Goal: Transaction & Acquisition: Obtain resource

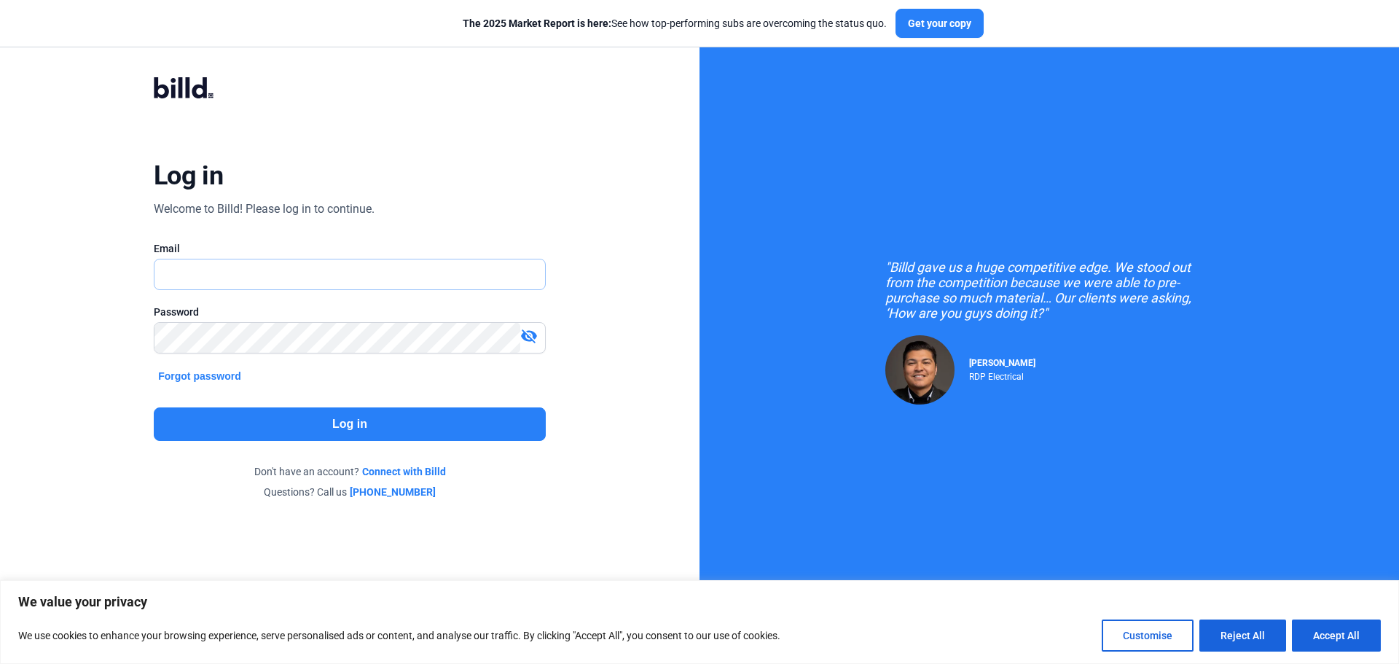
type input "[EMAIL_ADDRESS][DOMAIN_NAME]"
click at [532, 334] on mat-icon "visibility_off" at bounding box center [528, 335] width 17 height 17
click at [271, 427] on button "Log in" at bounding box center [350, 424] width 392 height 34
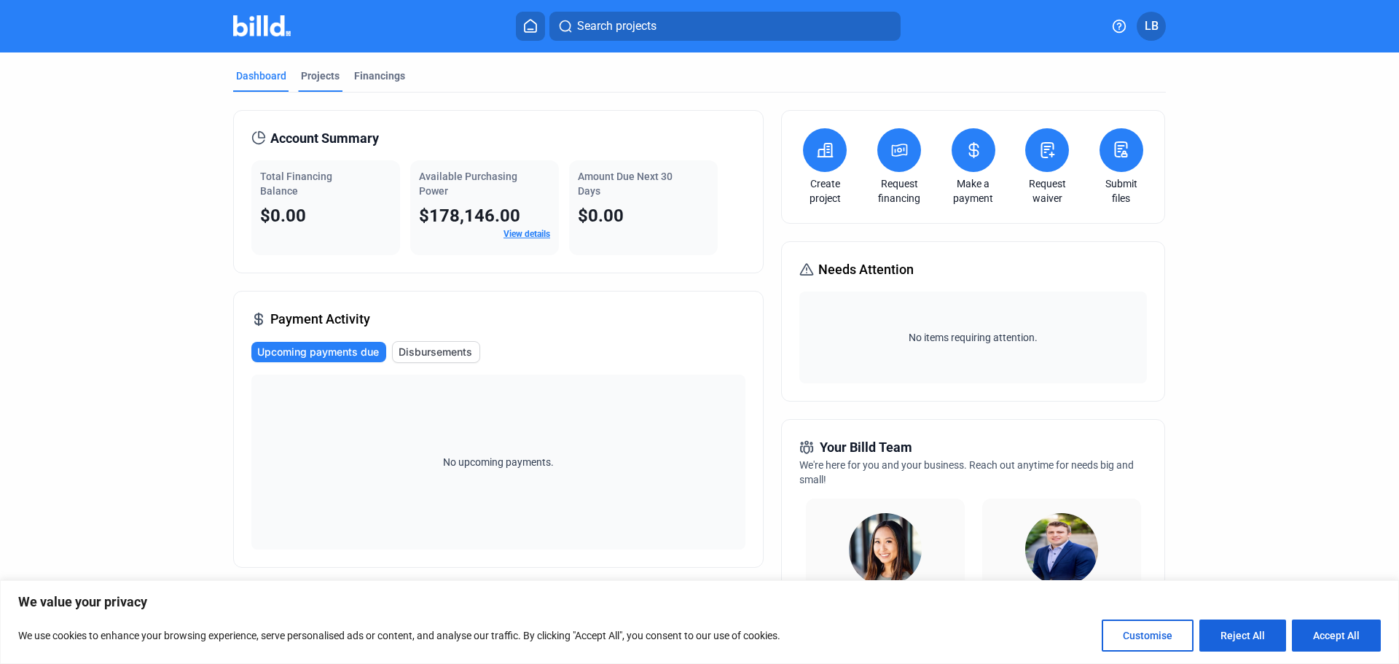
click at [315, 74] on div "Projects" at bounding box center [320, 75] width 39 height 15
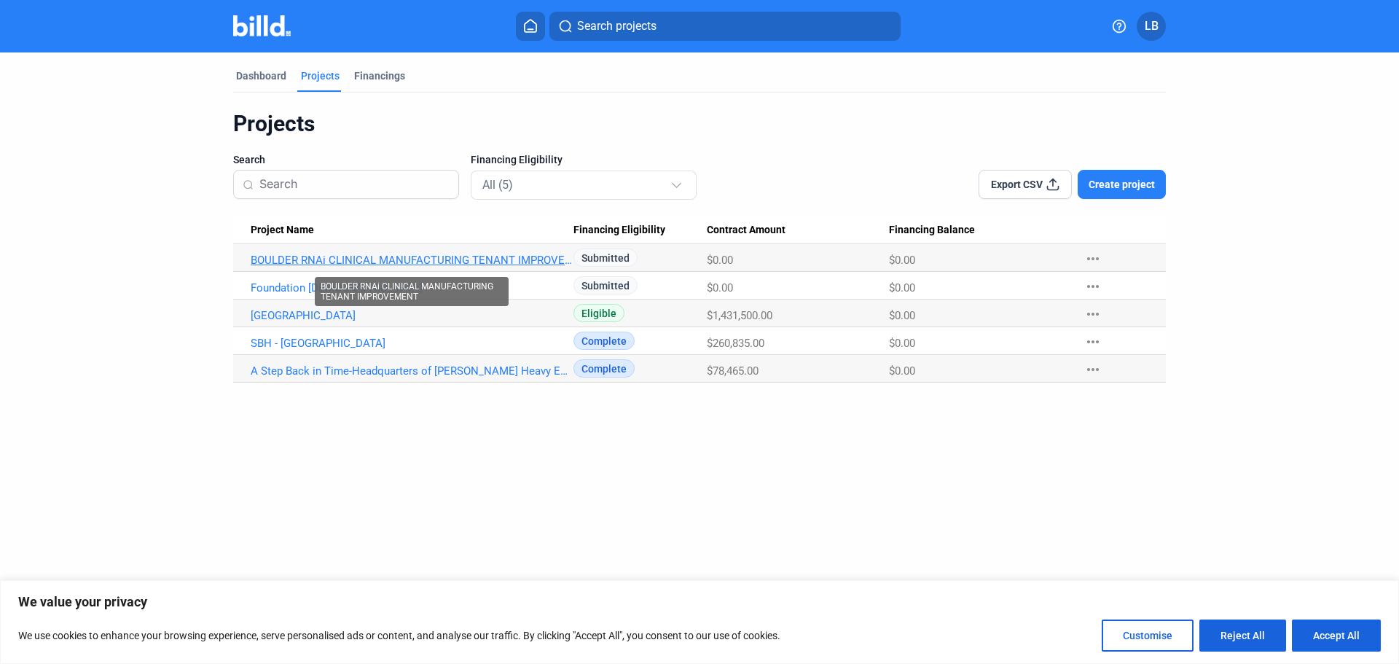
click at [289, 256] on link "BOULDER RNAi CLINICAL MANUFACTURING TENANT IMPROVEMENT" at bounding box center [412, 260] width 323 height 13
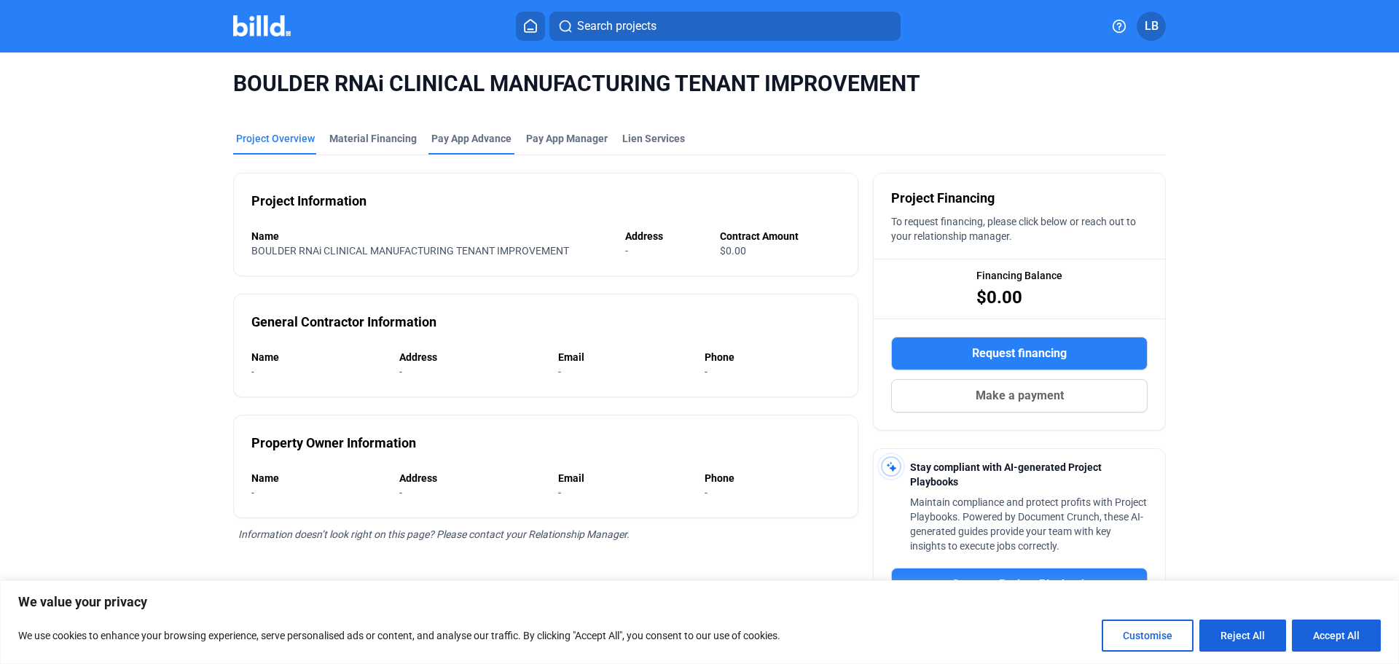
click at [450, 139] on div "Pay App Advance" at bounding box center [471, 138] width 80 height 15
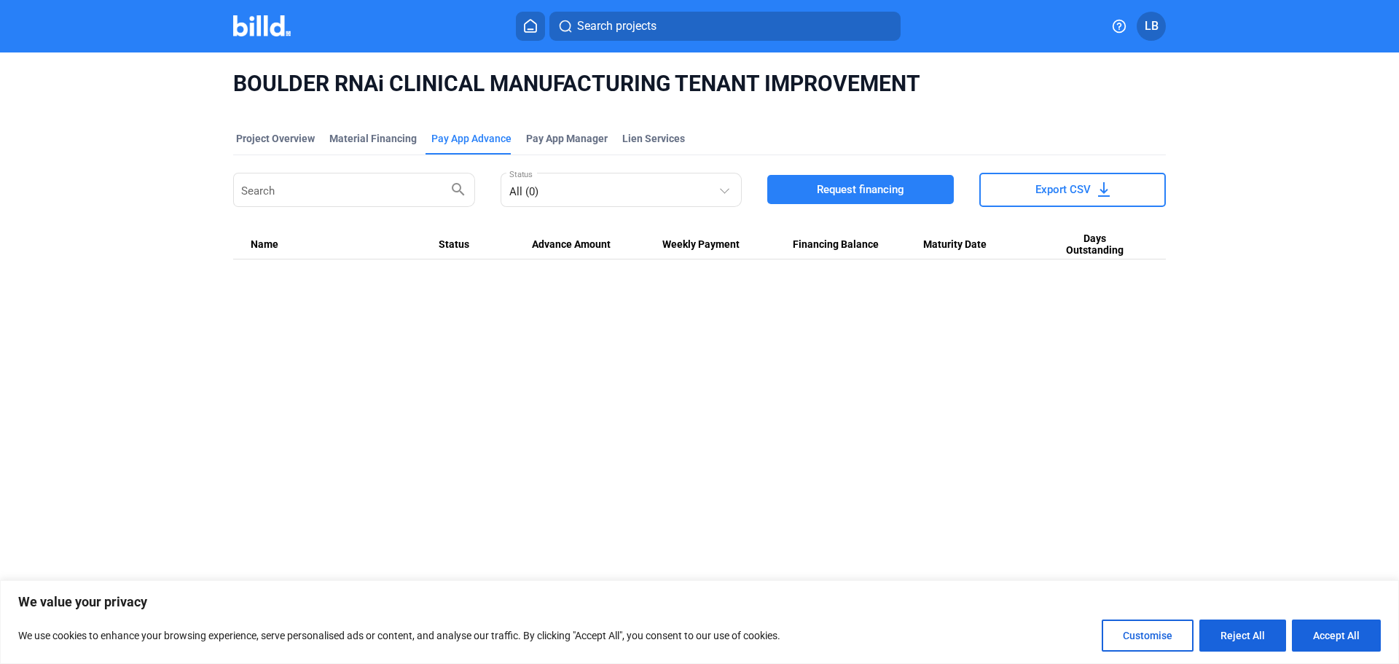
click at [835, 192] on span "Request financing" at bounding box center [860, 189] width 87 height 15
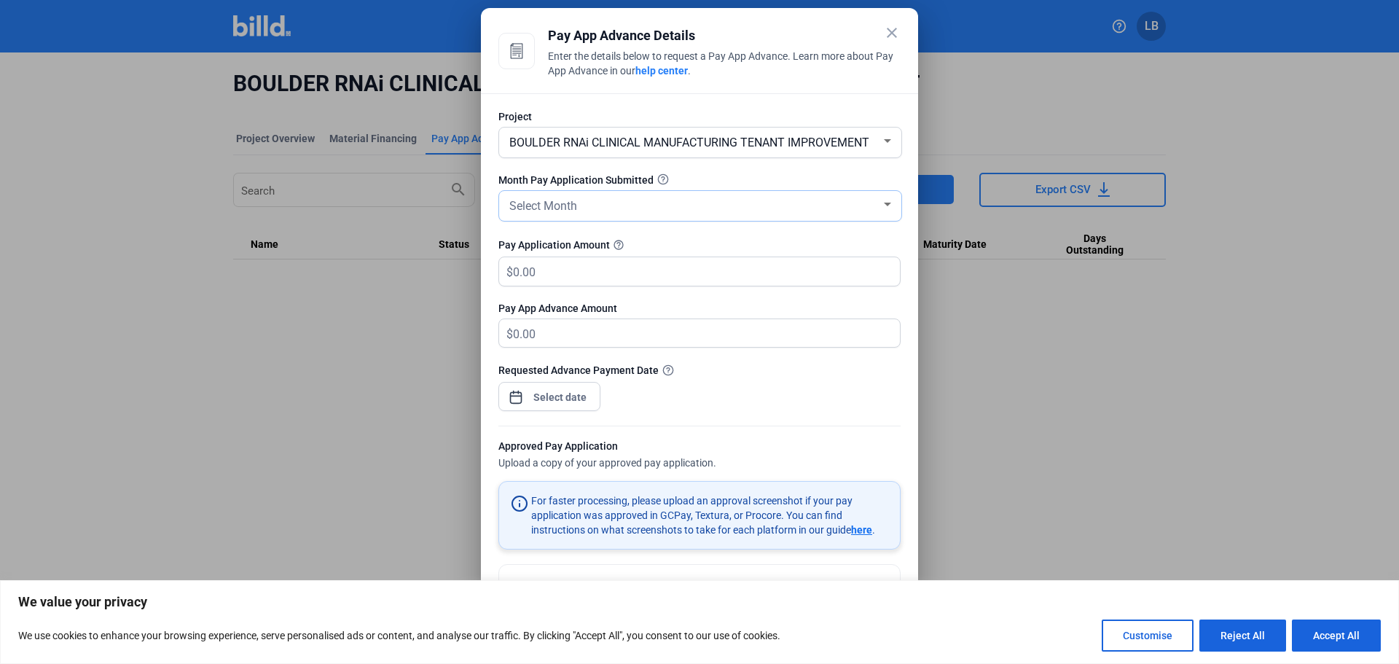
click at [885, 201] on div at bounding box center [887, 205] width 13 height 12
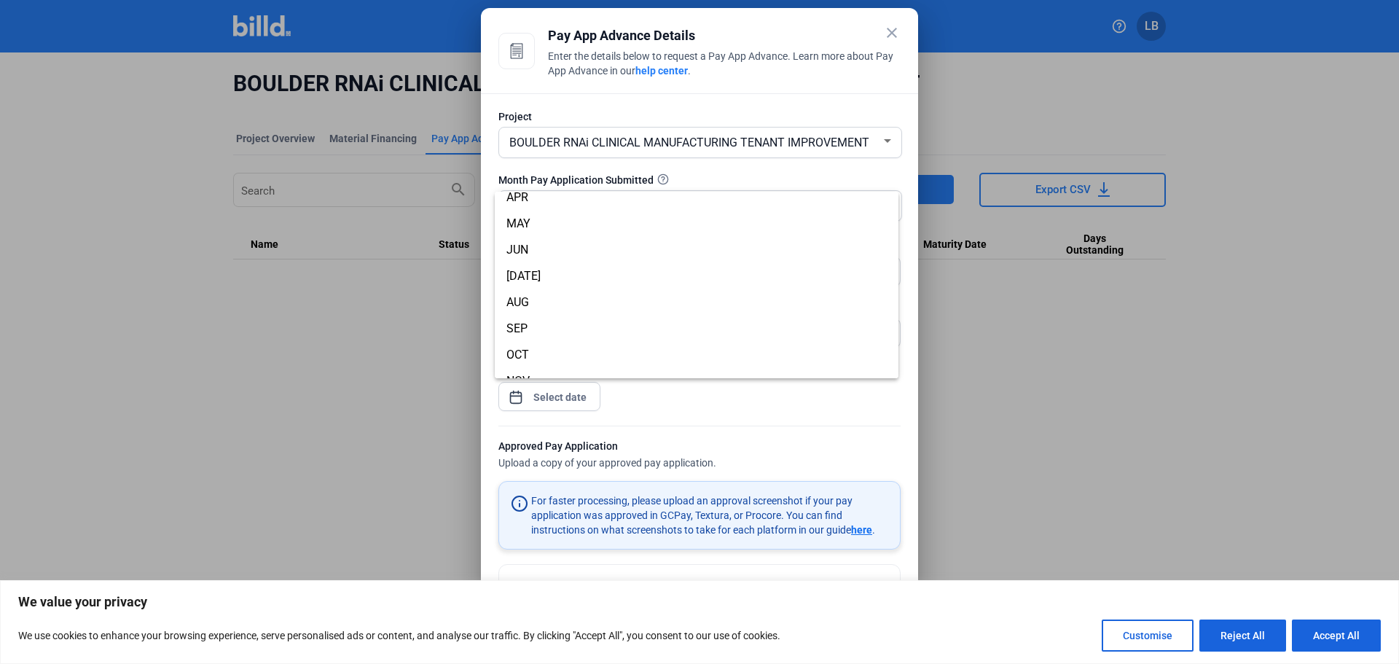
scroll to position [91, 0]
click at [661, 179] on div at bounding box center [699, 332] width 1399 height 664
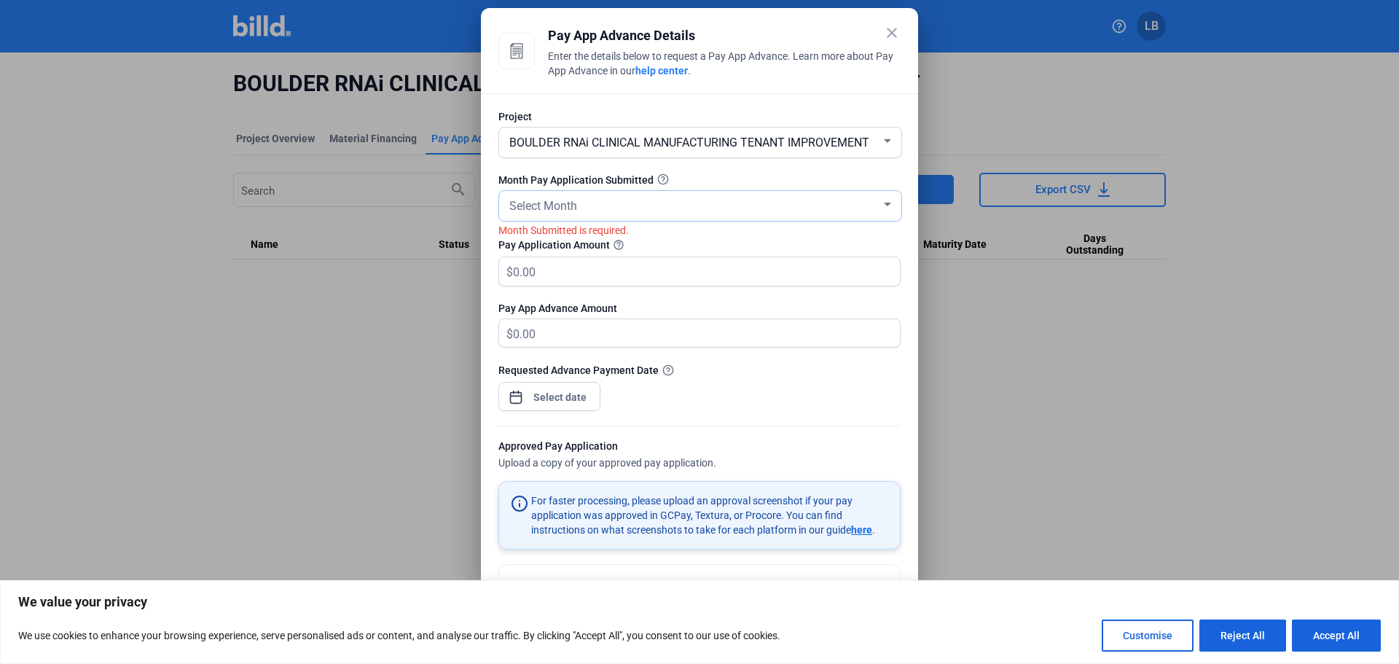
click at [884, 205] on div at bounding box center [887, 205] width 7 height 4
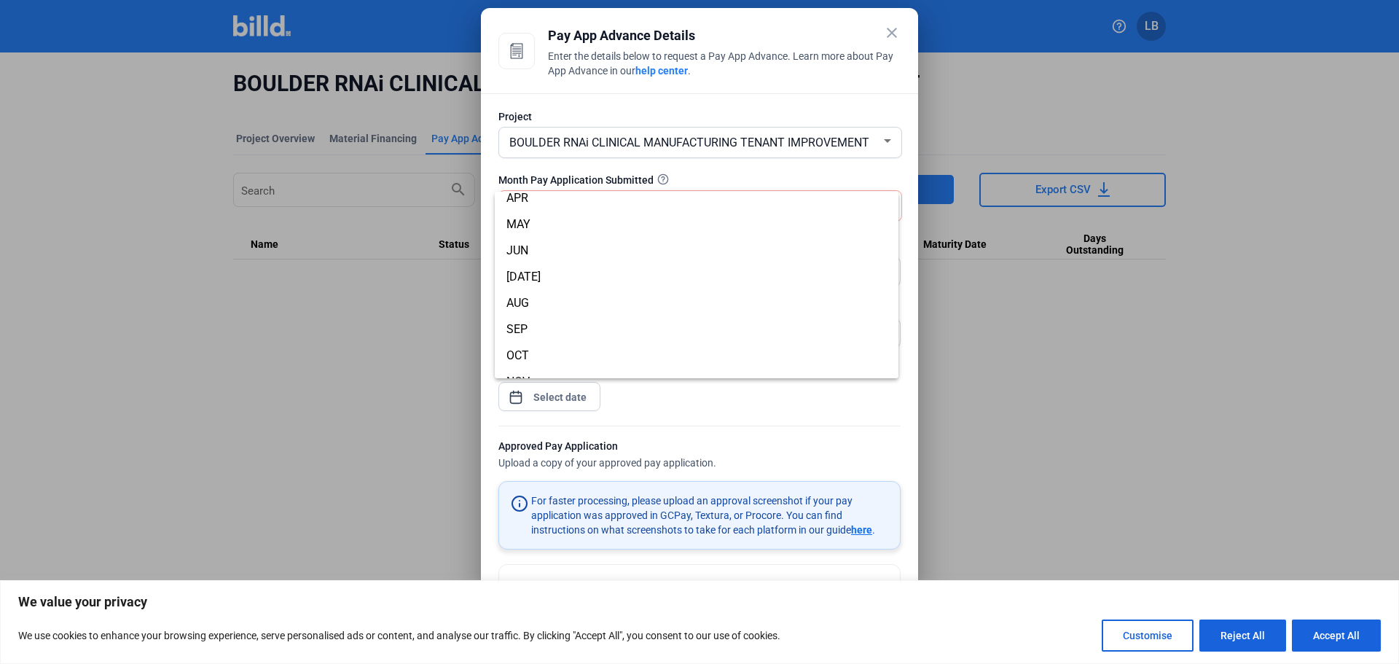
scroll to position [102, 0]
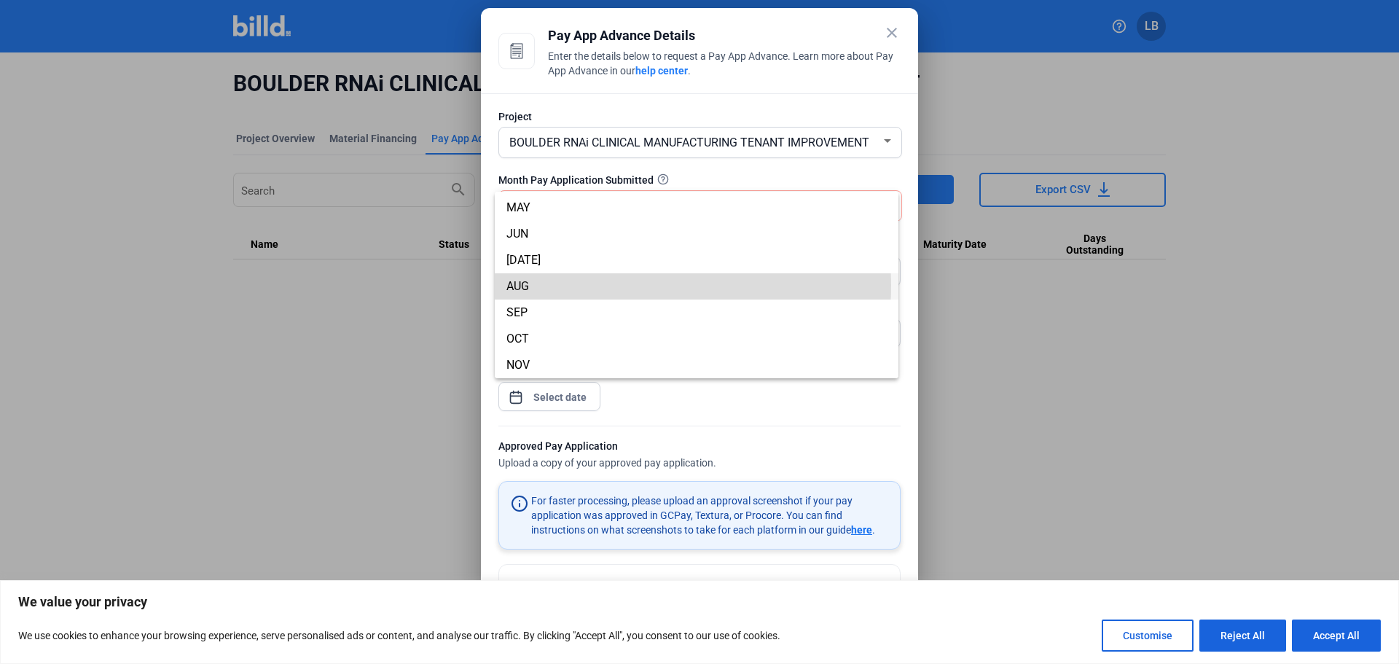
click at [532, 284] on span "AUG" at bounding box center [696, 286] width 380 height 26
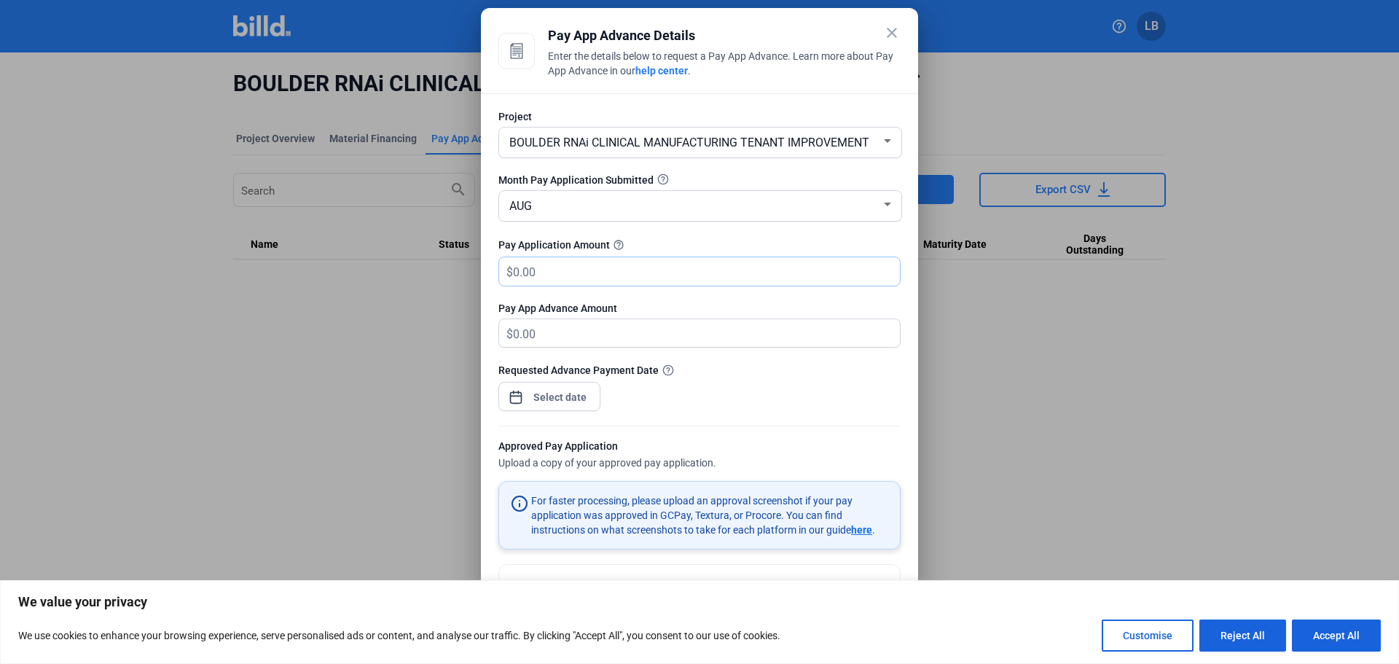
click at [527, 272] on input "text" at bounding box center [698, 271] width 370 height 28
type input "8"
type input "8.00"
type input "82"
type input "82.00"
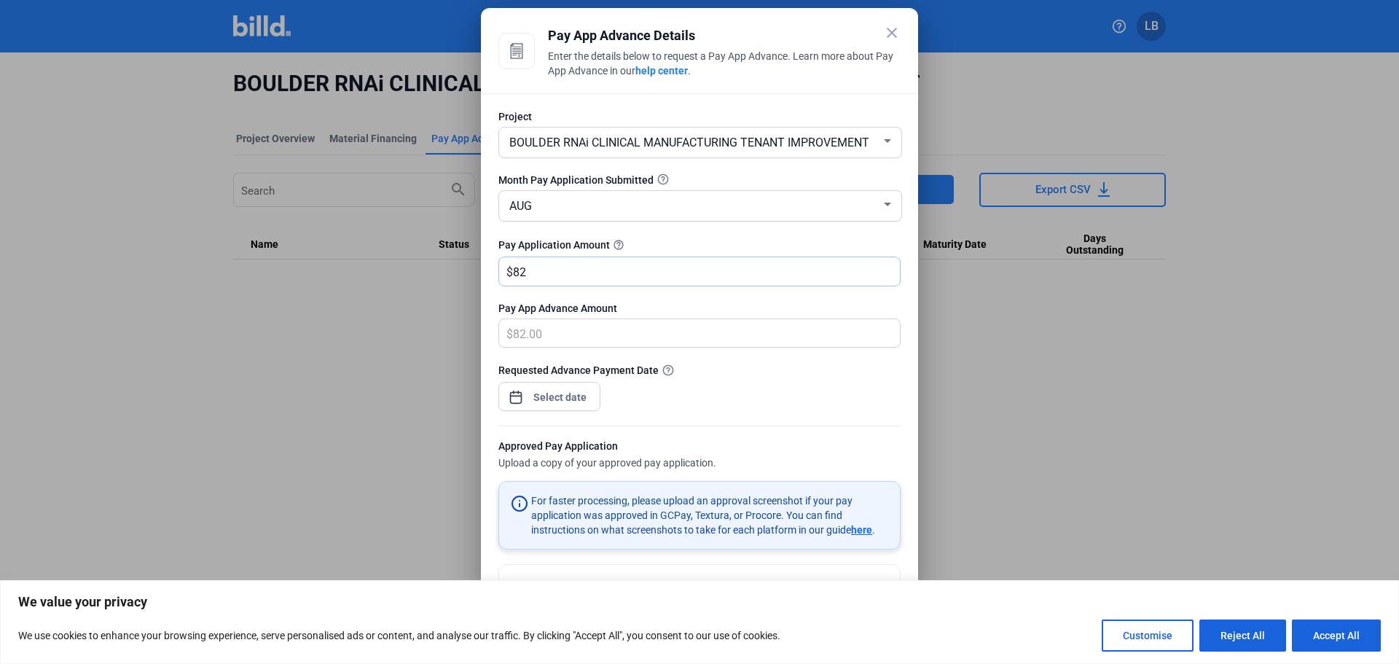
type input "826"
type input "826.00"
type input "8267"
type input "8,267.00"
type input "8,2677"
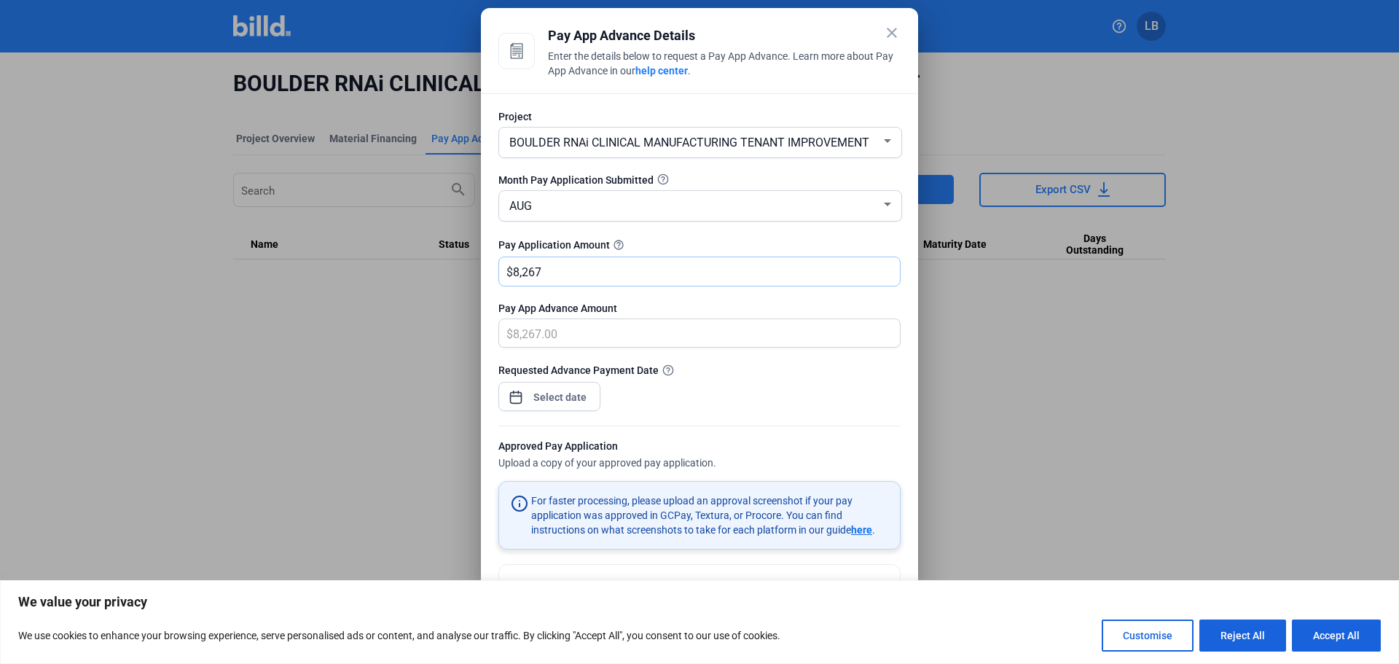
type input "82,677.00"
type input "82,677"
click at [664, 369] on icon at bounding box center [668, 370] width 12 height 12
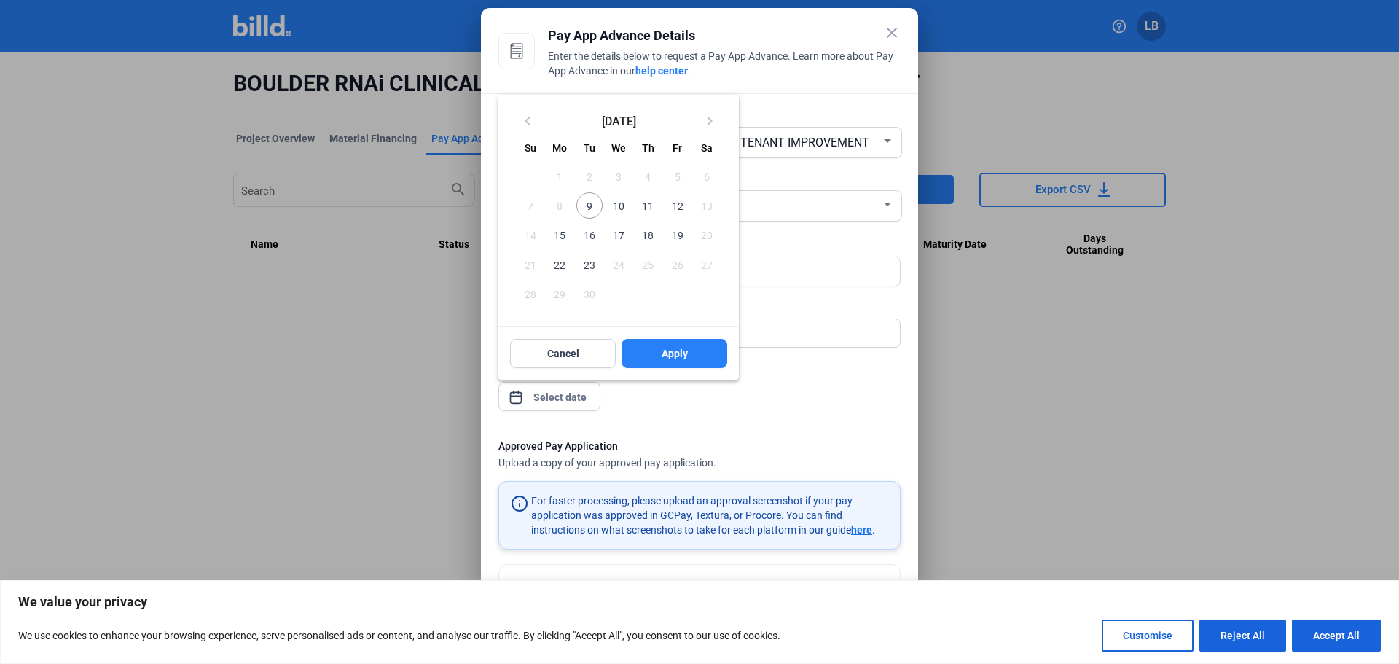
click at [563, 399] on div "close Pay App Advance Details Enter the details below to request a Pay App Adva…" at bounding box center [699, 332] width 1399 height 664
click at [676, 205] on span "12" at bounding box center [677, 205] width 26 height 26
click at [705, 356] on button "Apply" at bounding box center [674, 353] width 106 height 29
type input "[DATE]"
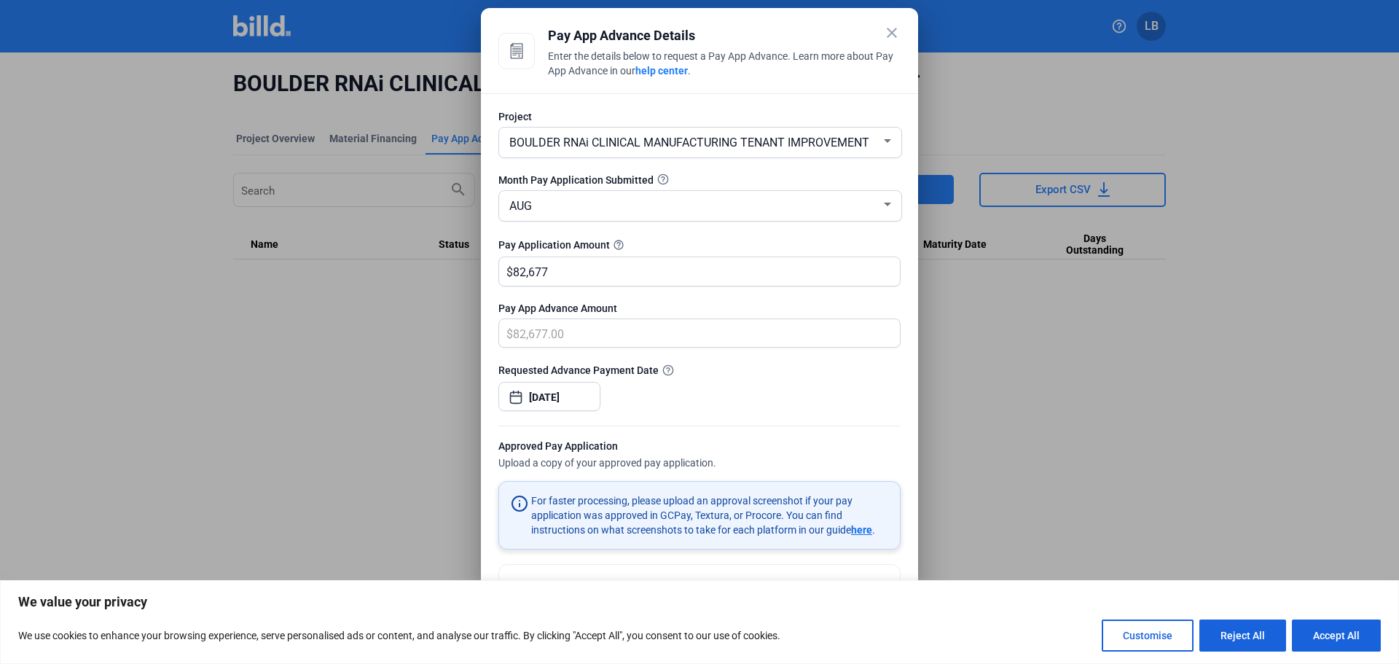
drag, startPoint x: 910, startPoint y: 334, endPoint x: 903, endPoint y: 413, distance: 79.7
click at [903, 413] on div "Project BOULDER RNAi CLINICAL MANUFACTURING TENANT IMPROVEMENT Month Pay Applic…" at bounding box center [699, 340] width 437 height 494
click at [814, 412] on div at bounding box center [699, 418] width 402 height 15
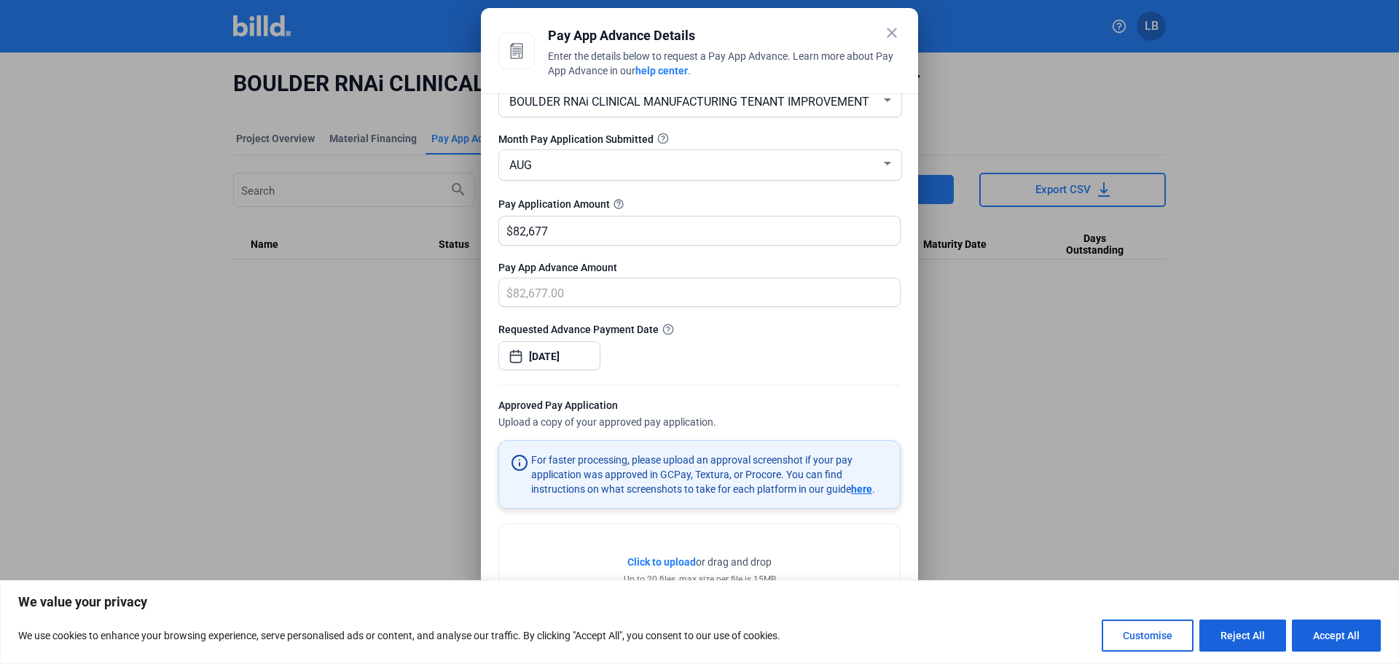
scroll to position [95, 0]
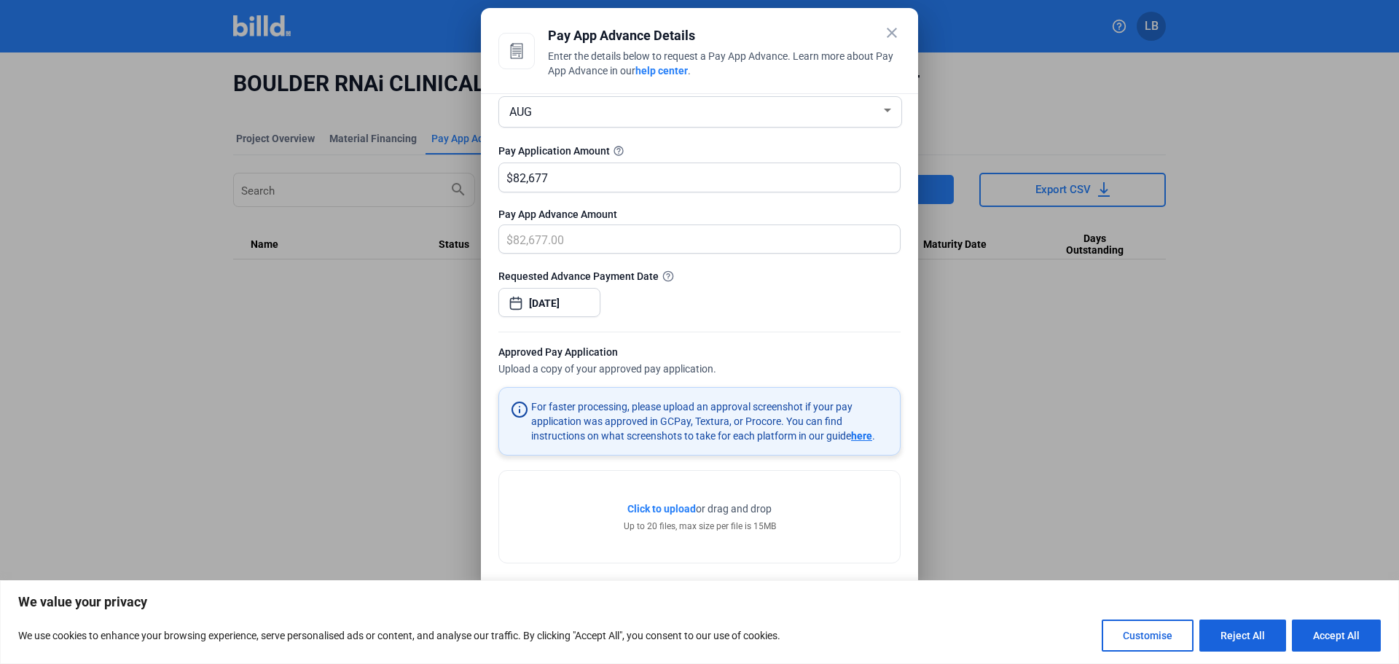
click at [651, 508] on span "Click to upload" at bounding box center [661, 509] width 68 height 12
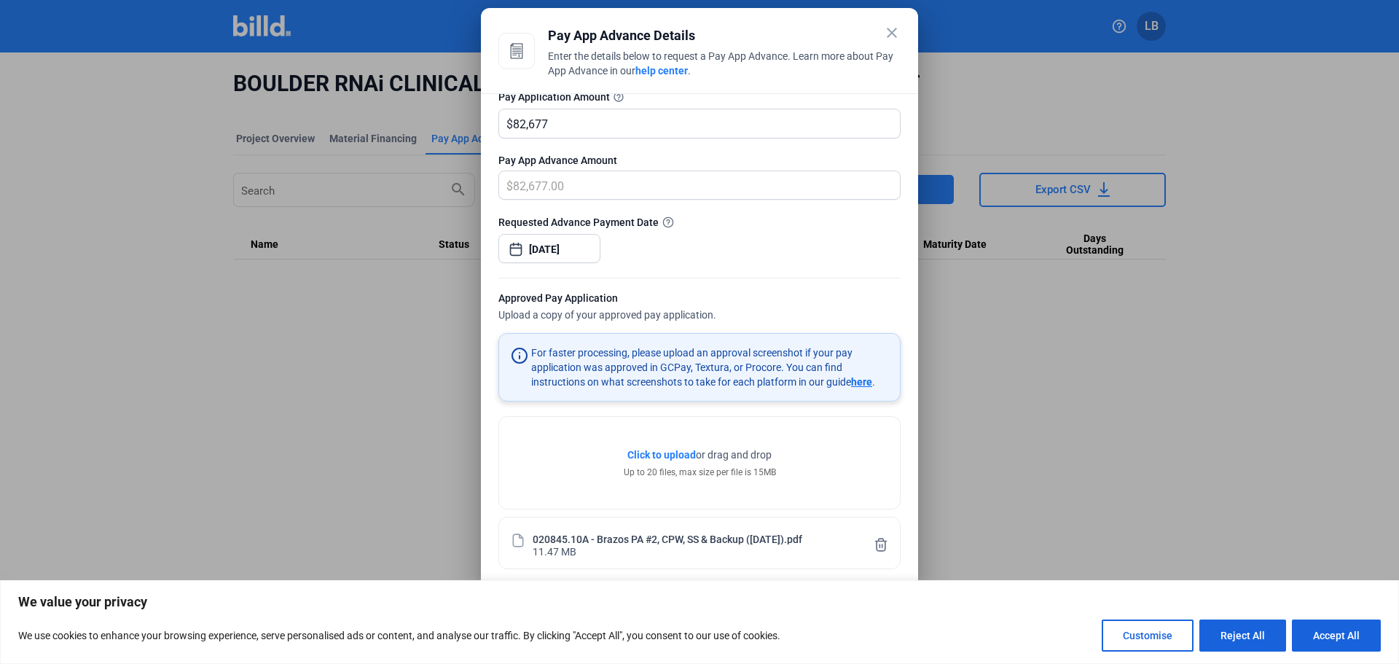
drag, startPoint x: 908, startPoint y: 235, endPoint x: 925, endPoint y: 191, distance: 46.8
click at [917, 108] on div "Project BOULDER RNAi CLINICAL MANUFACTURING TENANT IMPROVEMENT Month Pay Applic…" at bounding box center [699, 340] width 437 height 494
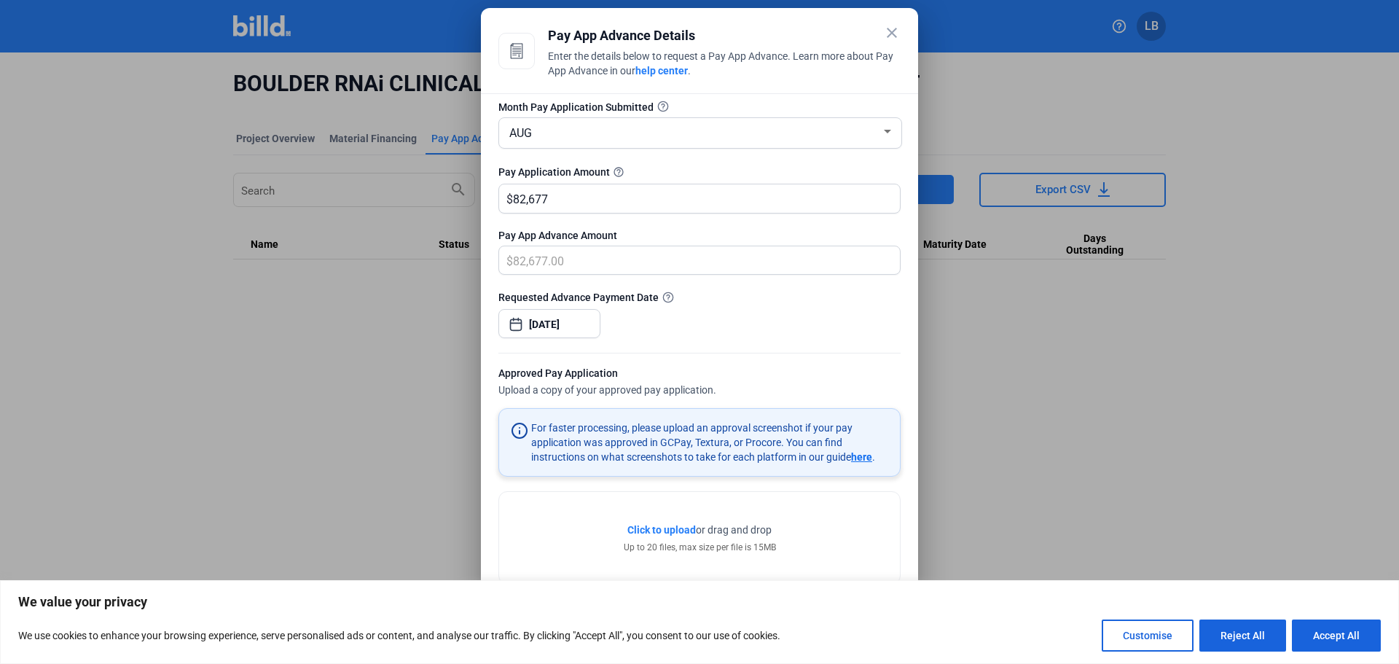
scroll to position [0, 0]
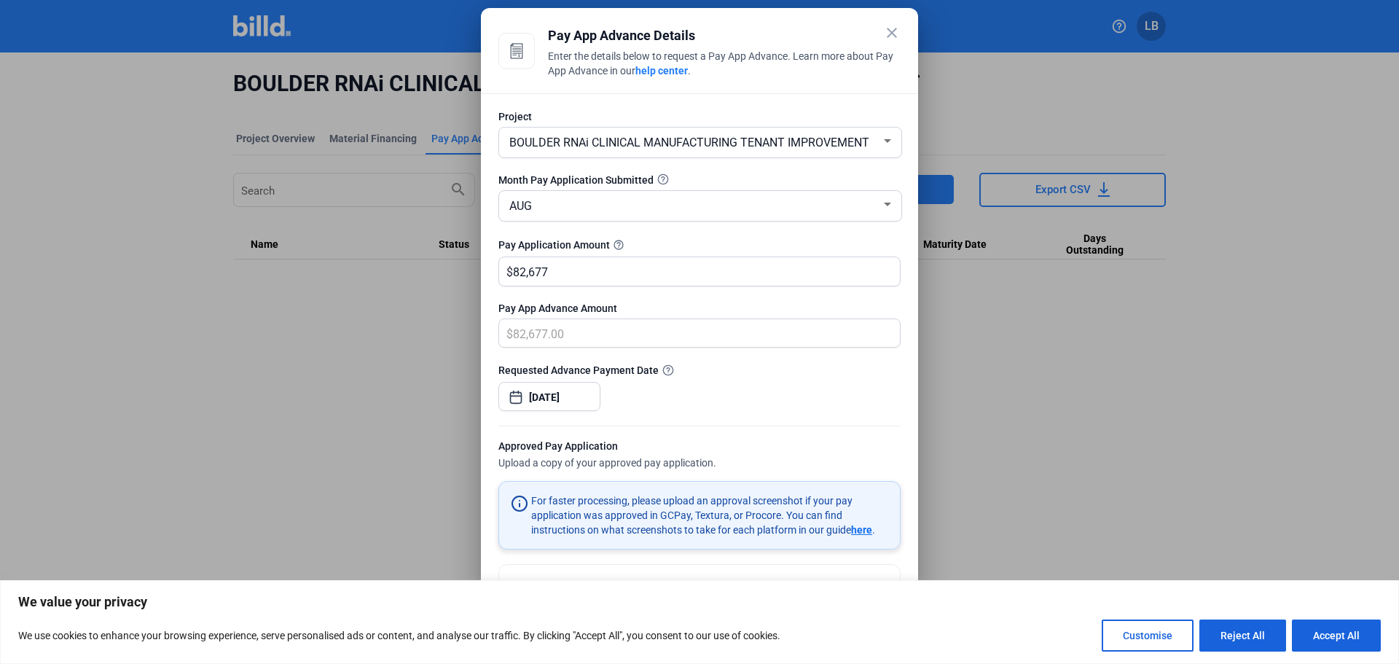
drag, startPoint x: 918, startPoint y: 221, endPoint x: 917, endPoint y: 90, distance: 131.2
click at [917, 90] on div "close Pay App Advance Details Enter the details below to request a Pay App Adva…" at bounding box center [699, 332] width 1399 height 664
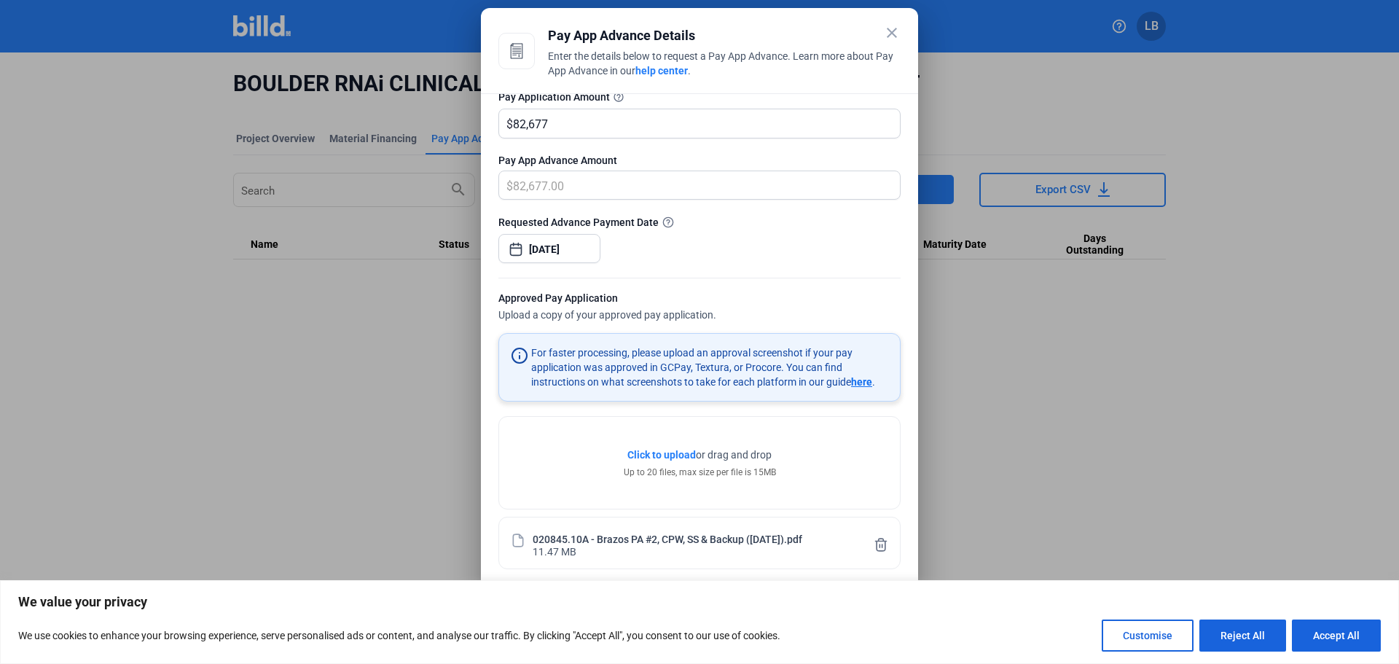
click at [893, 31] on mat-icon "close" at bounding box center [891, 32] width 17 height 17
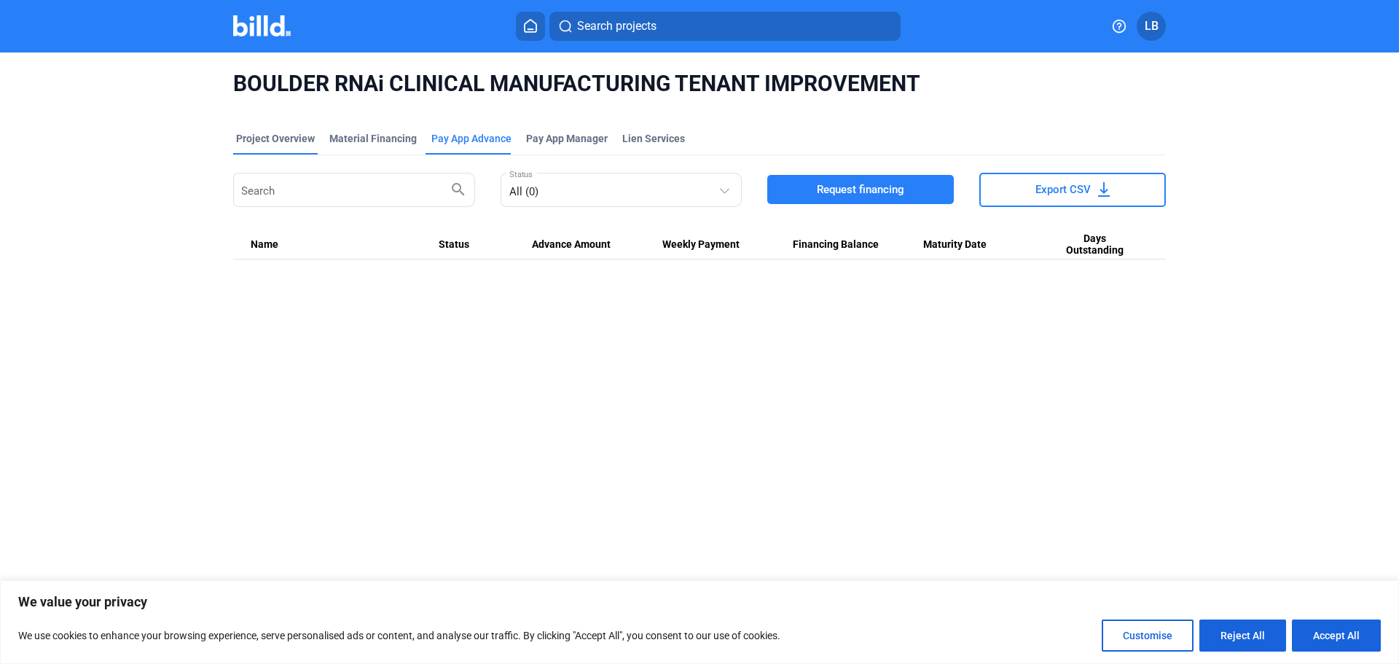
click at [257, 137] on div "Project Overview" at bounding box center [275, 138] width 79 height 15
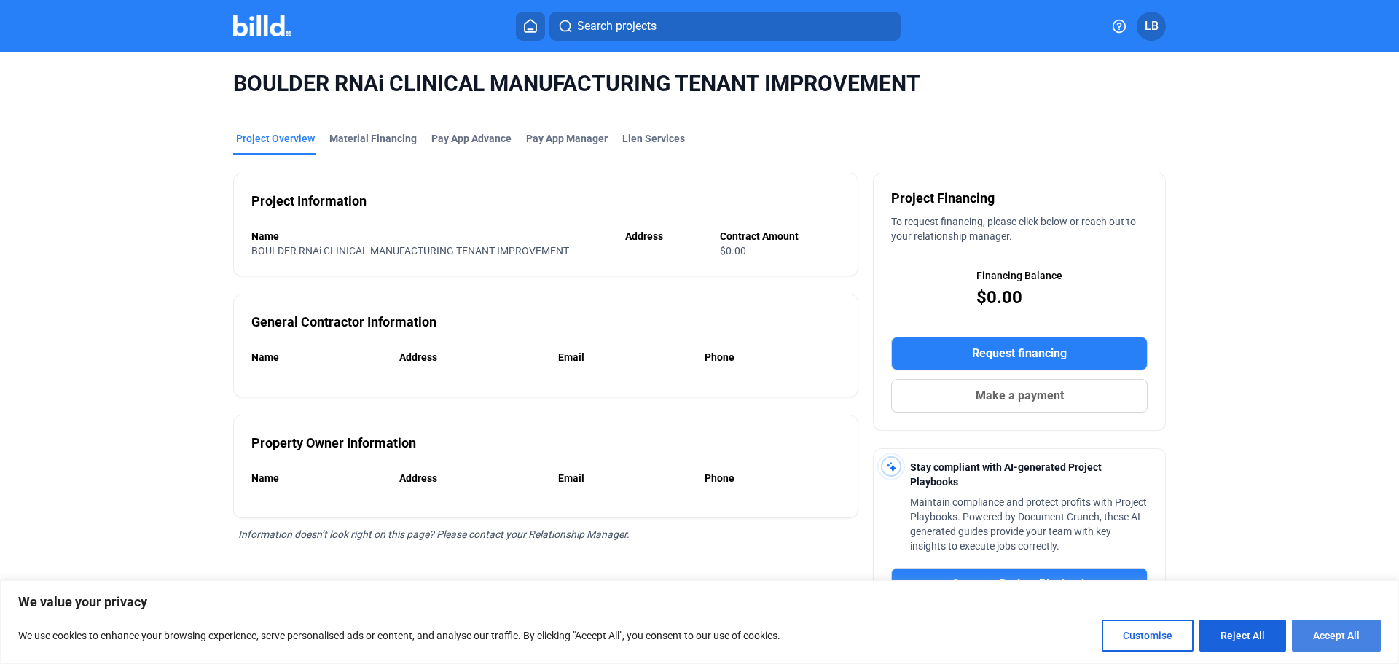
click at [1351, 641] on button "Accept All" at bounding box center [1336, 635] width 89 height 32
checkbox input "true"
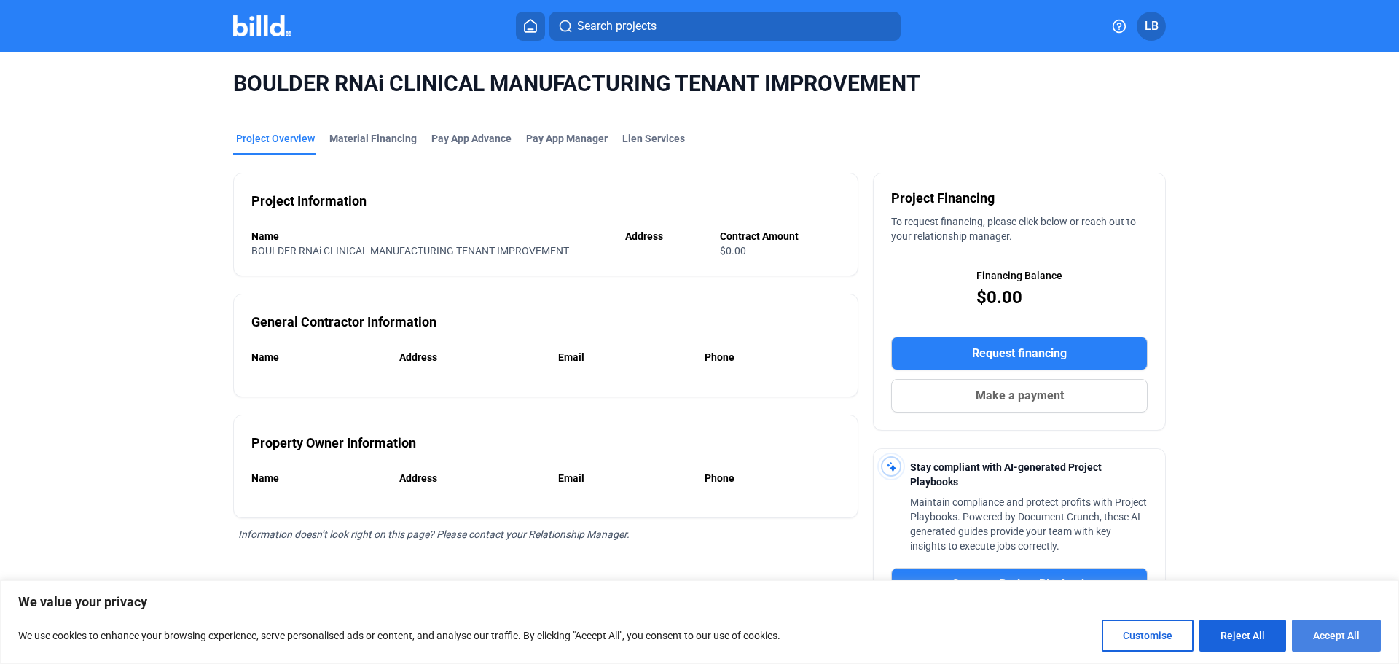
checkbox input "true"
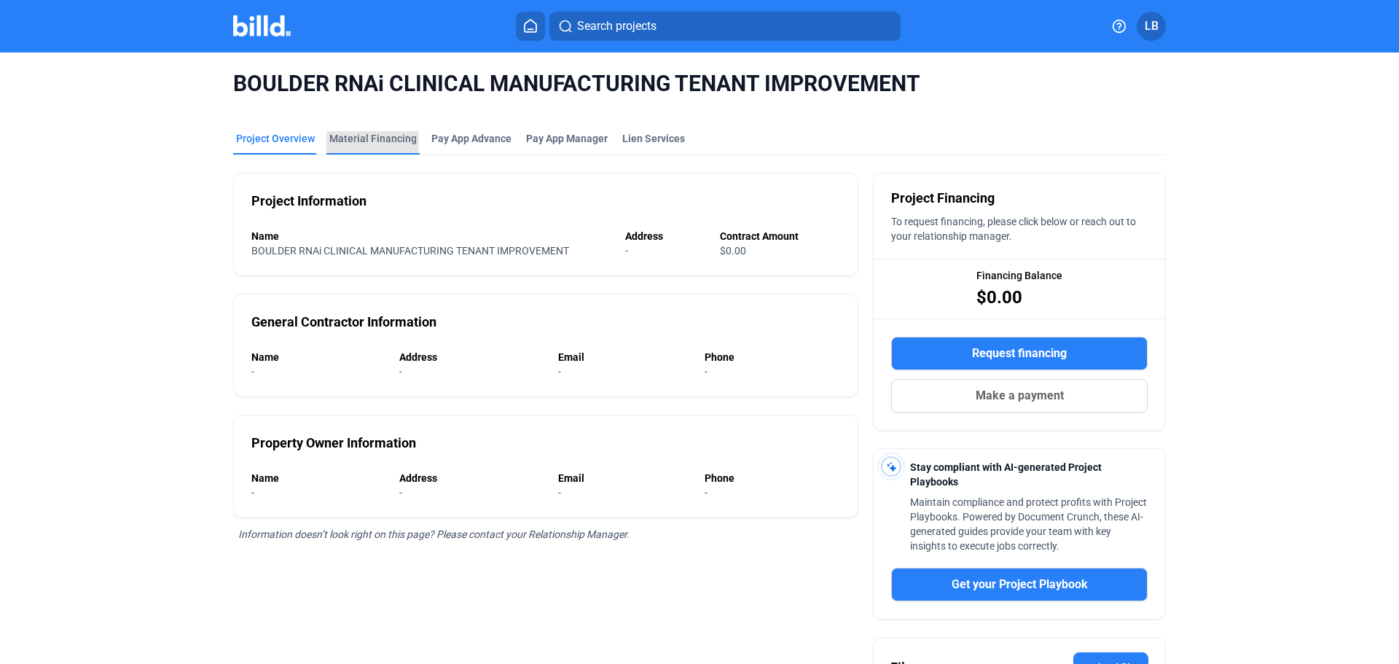
click at [337, 141] on div "Material Financing" at bounding box center [372, 138] width 87 height 15
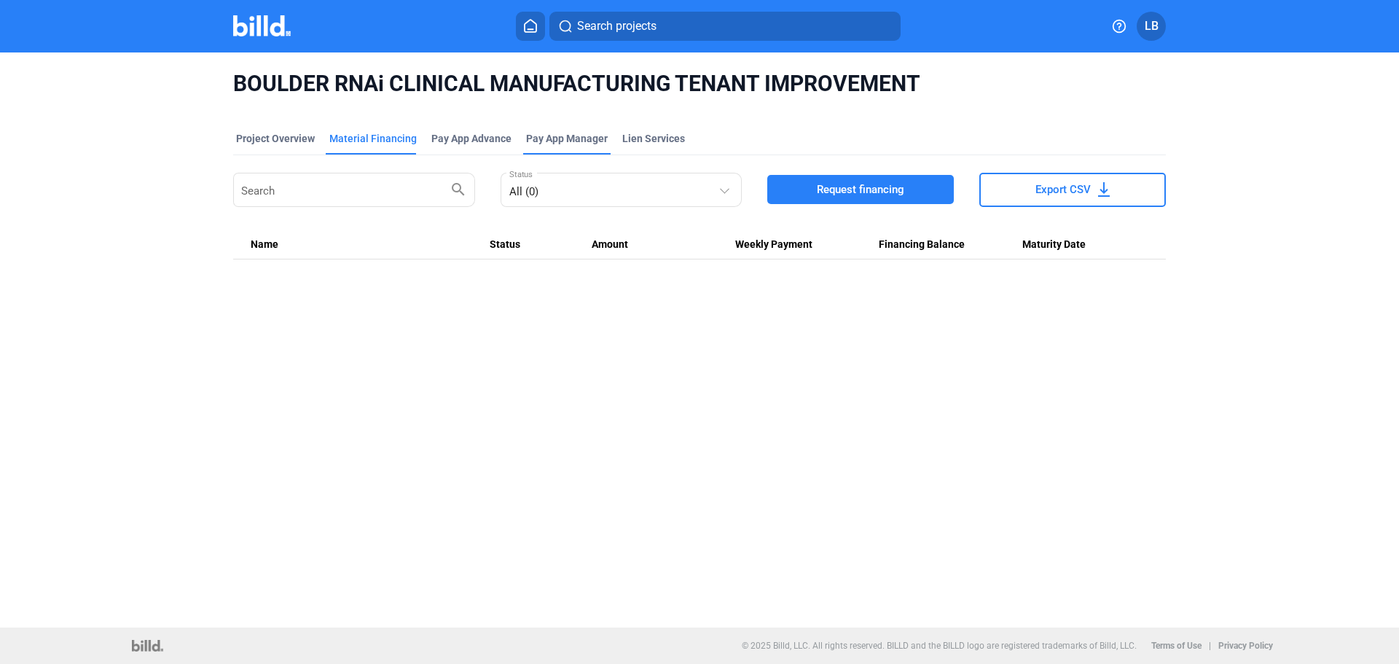
click at [558, 135] on span "Pay App Manager" at bounding box center [567, 138] width 82 height 15
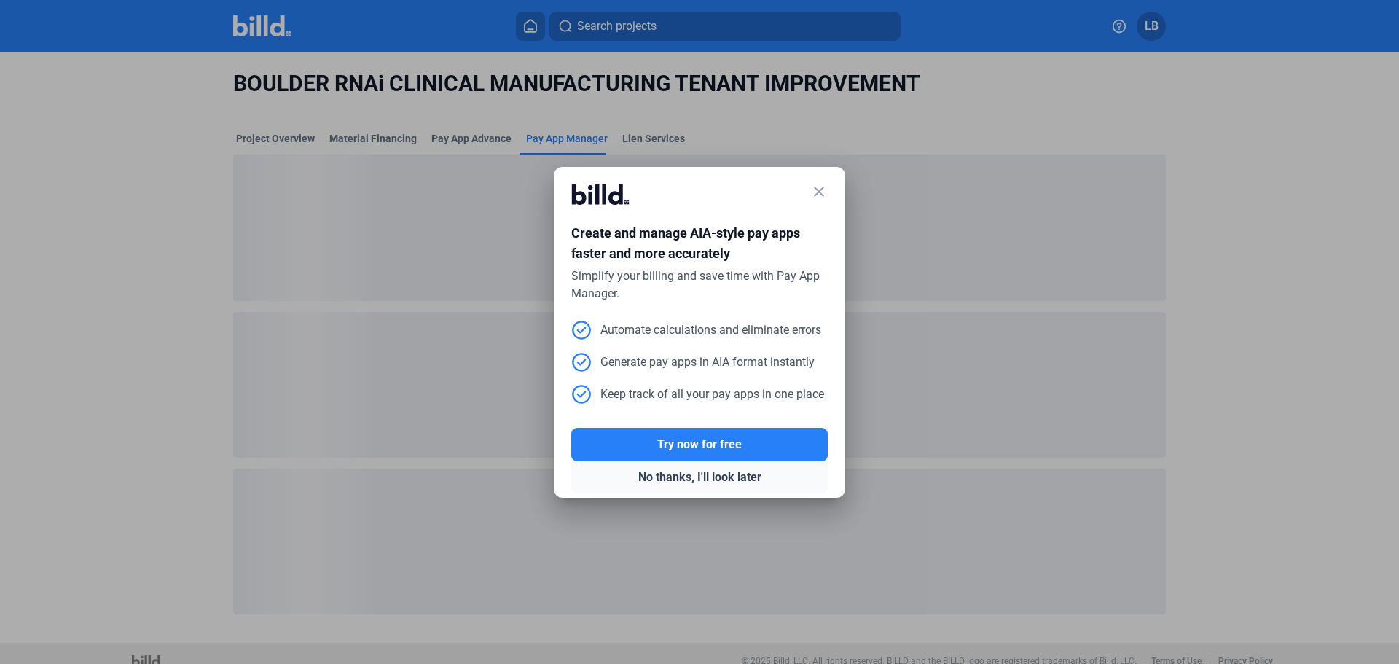
click at [667, 477] on button "No thanks, I'll look later" at bounding box center [699, 477] width 256 height 32
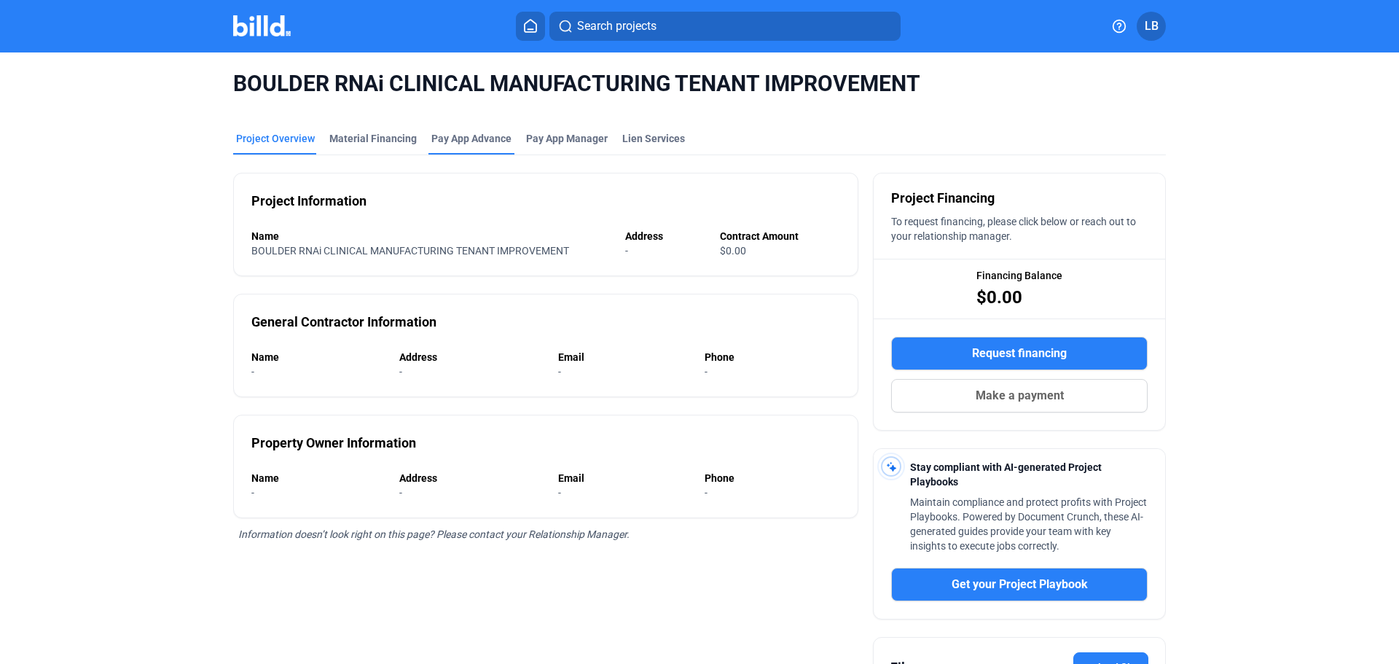
click at [438, 133] on div "Pay App Advance" at bounding box center [471, 138] width 80 height 15
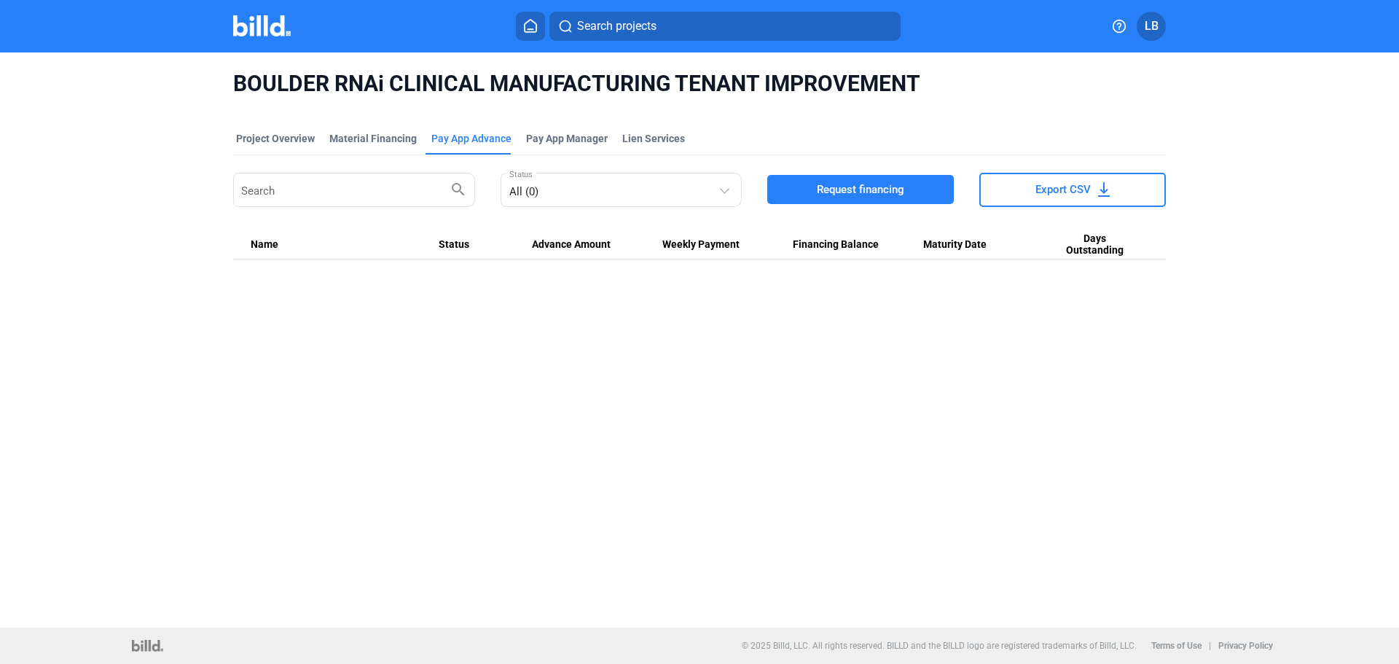
click at [841, 182] on span "Request financing" at bounding box center [860, 189] width 87 height 15
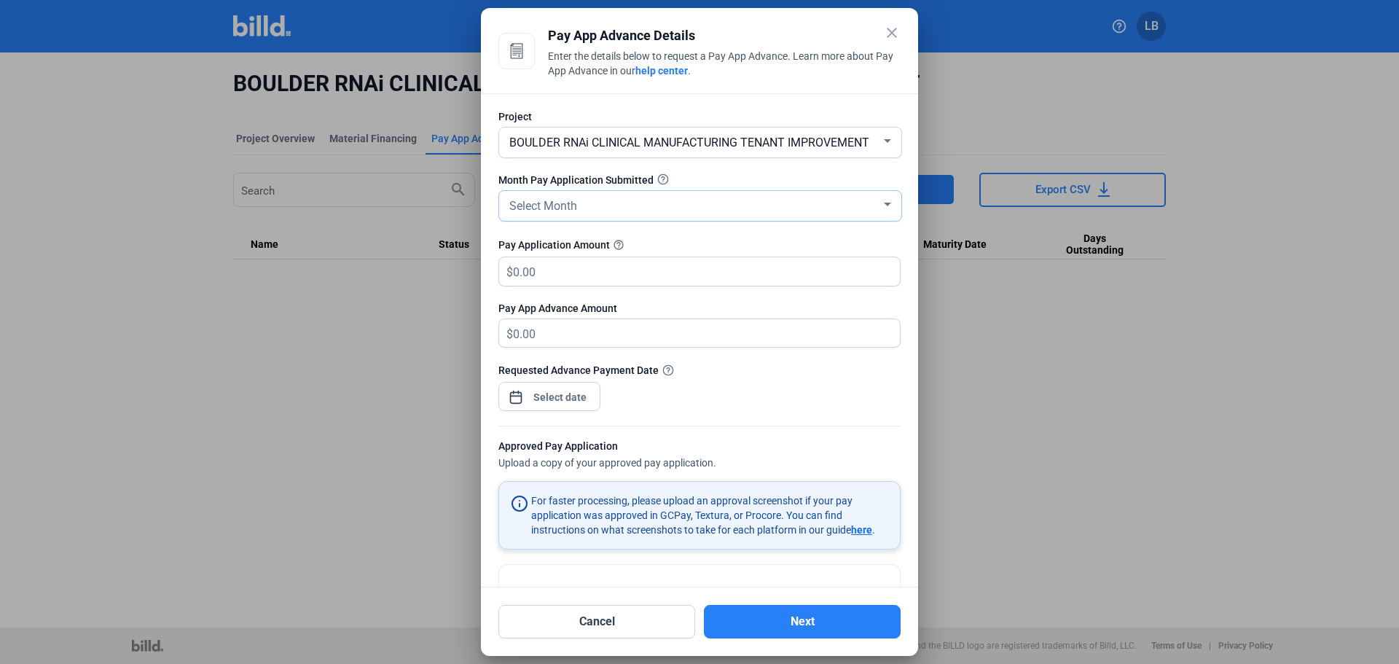
click at [881, 201] on div at bounding box center [887, 205] width 13 height 12
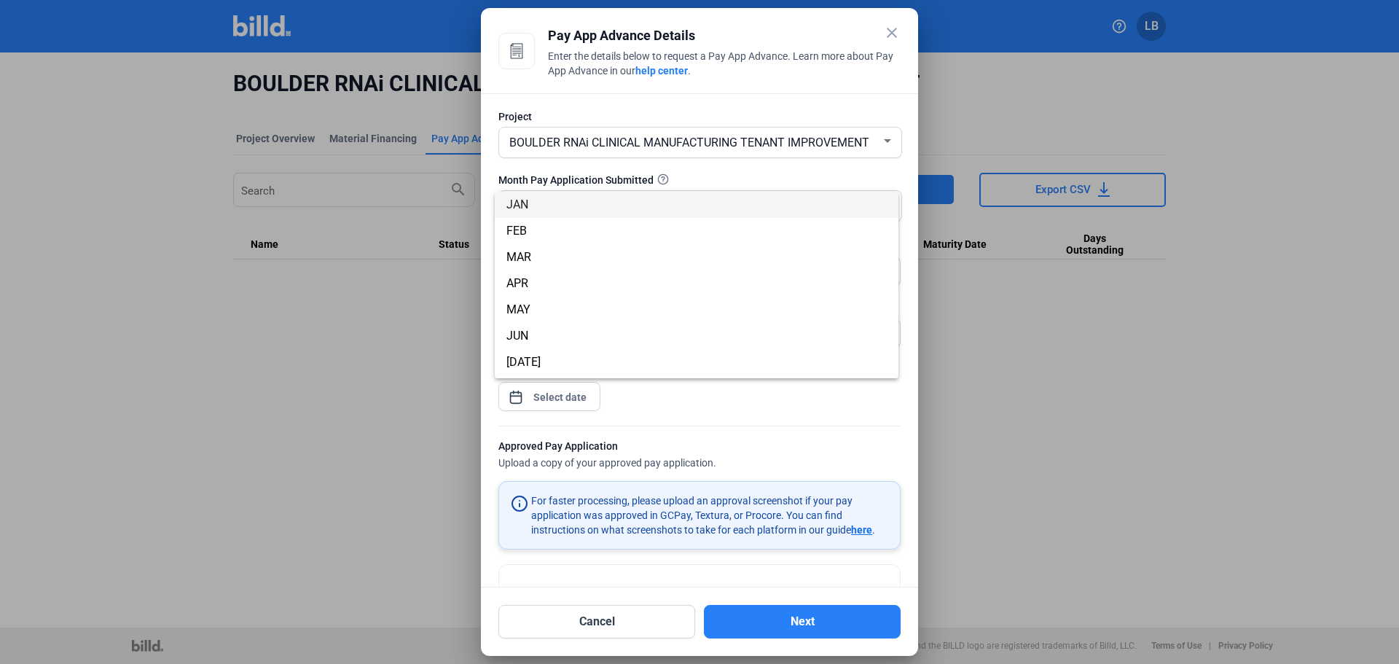
scroll to position [128, 0]
click at [523, 254] on span "AUG" at bounding box center [517, 260] width 23 height 14
click at [544, 273] on input "text" at bounding box center [698, 271] width 370 height 28
type input "8"
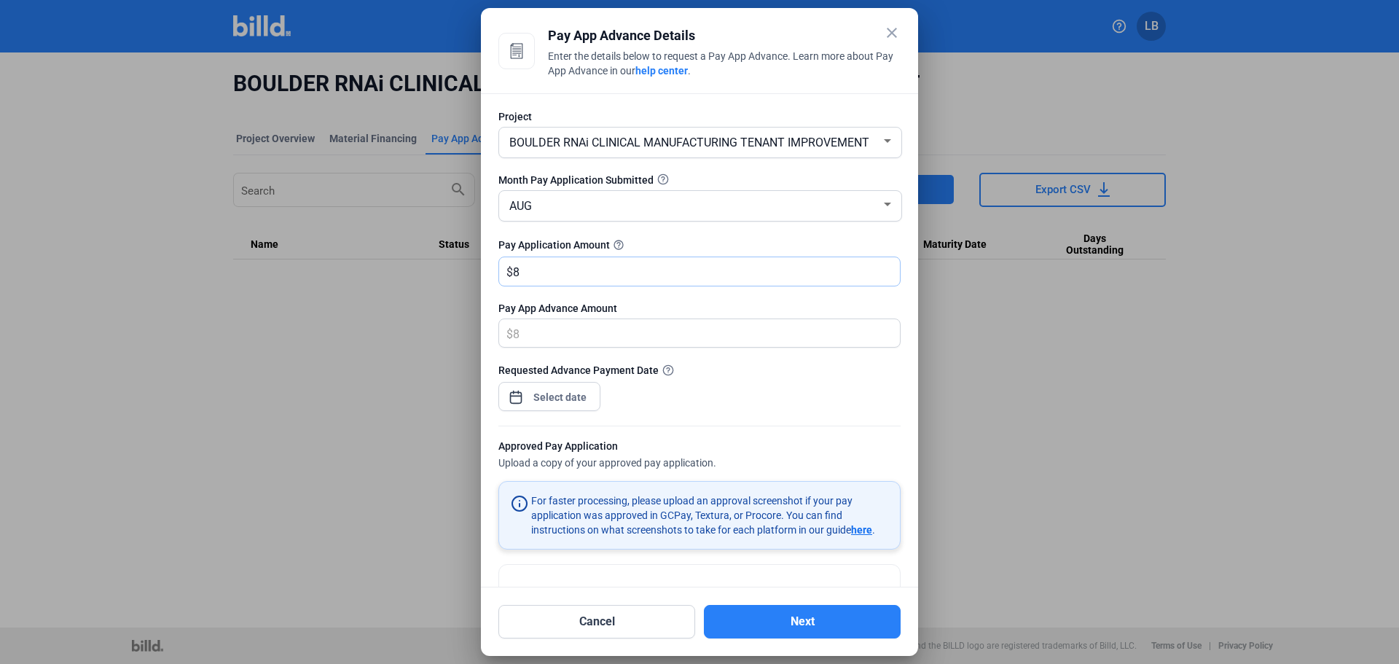
type input "8.00"
type input "82"
type input "82.00"
type input "826"
type input "826.00"
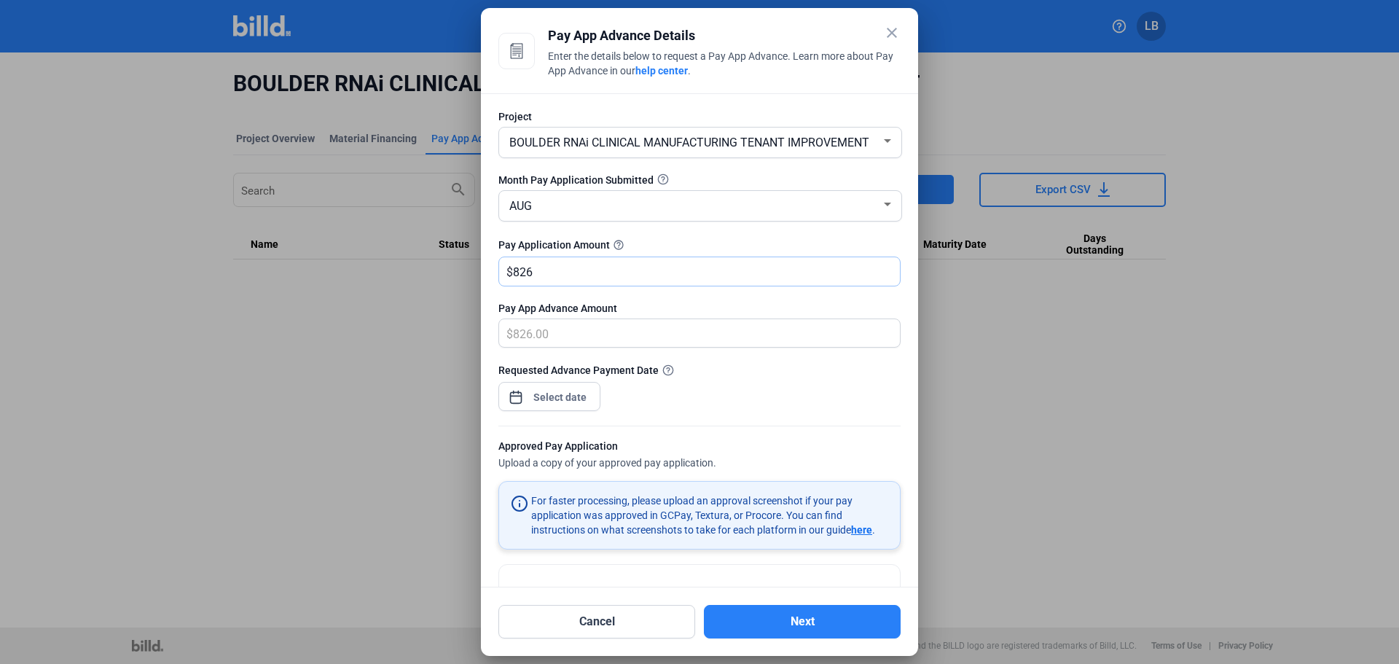
type input "8267"
type input "8,267.00"
type input "8,2677"
type input "82,677.00"
type input "82,677"
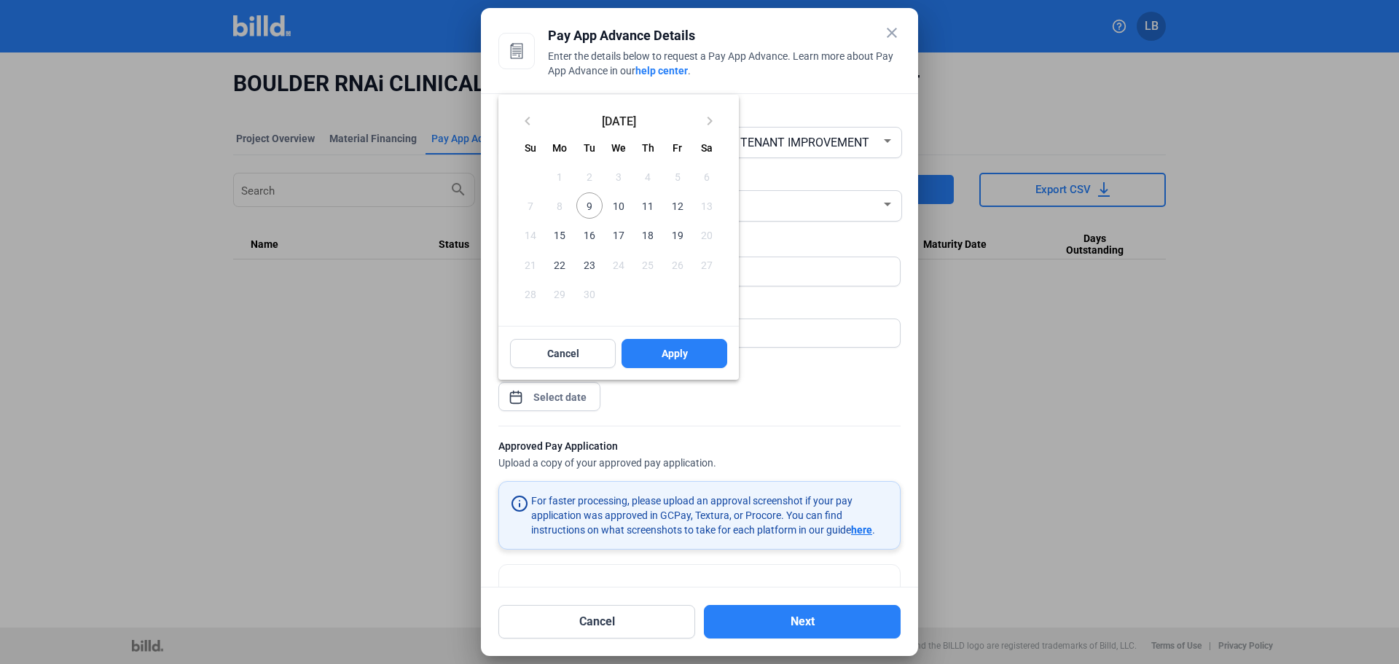
click at [676, 203] on span "12" at bounding box center [677, 205] width 26 height 26
click at [686, 356] on span "Apply" at bounding box center [675, 353] width 26 height 15
type input "[DATE]"
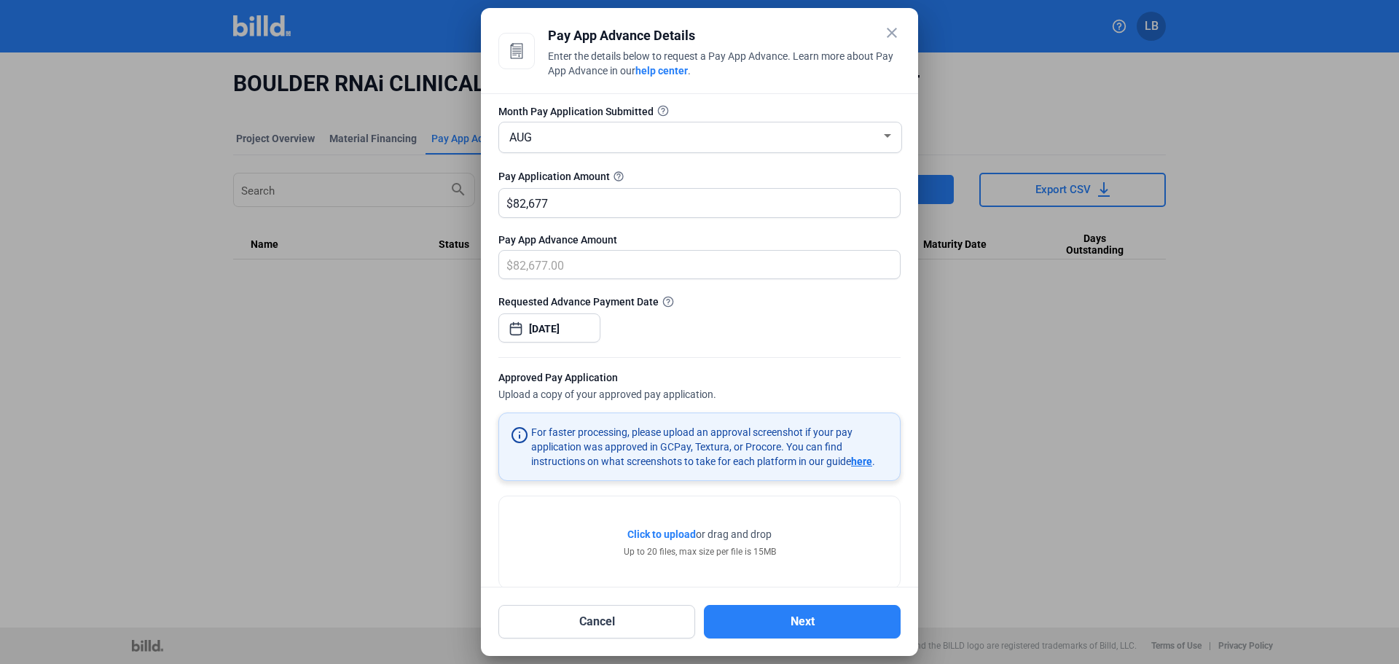
scroll to position [95, 0]
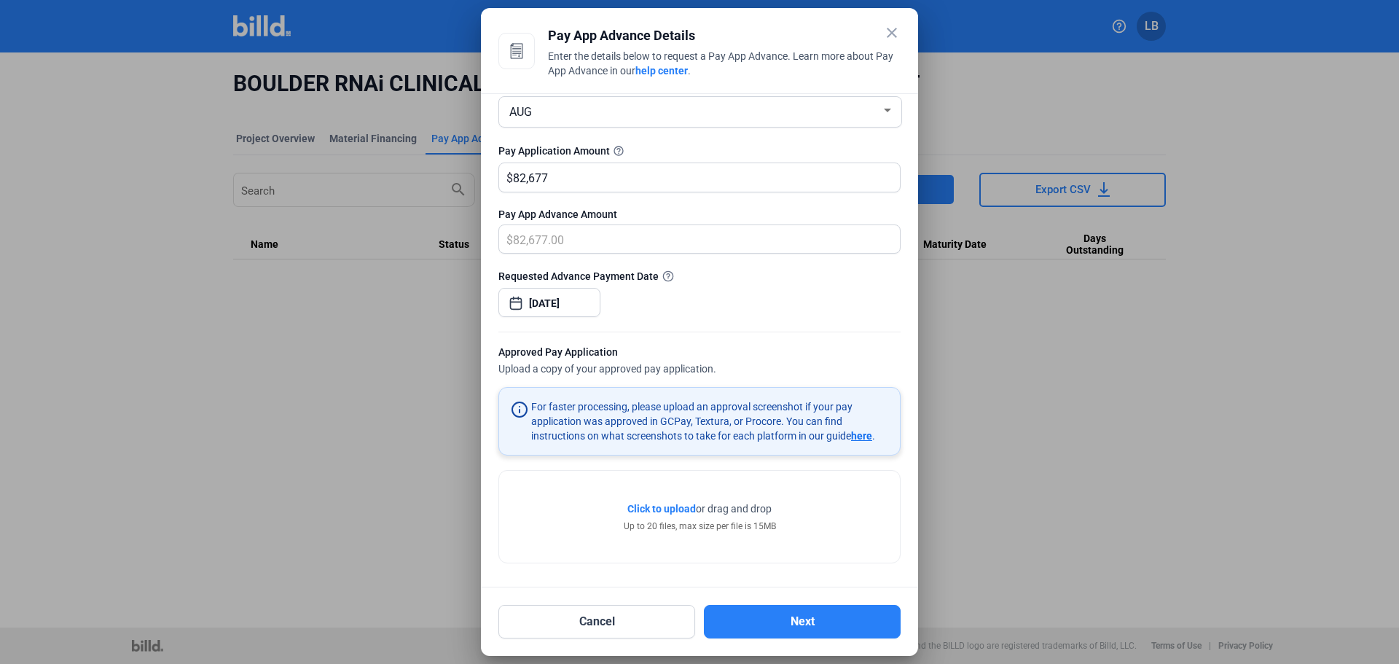
click at [647, 506] on span "Click to upload" at bounding box center [661, 509] width 68 height 12
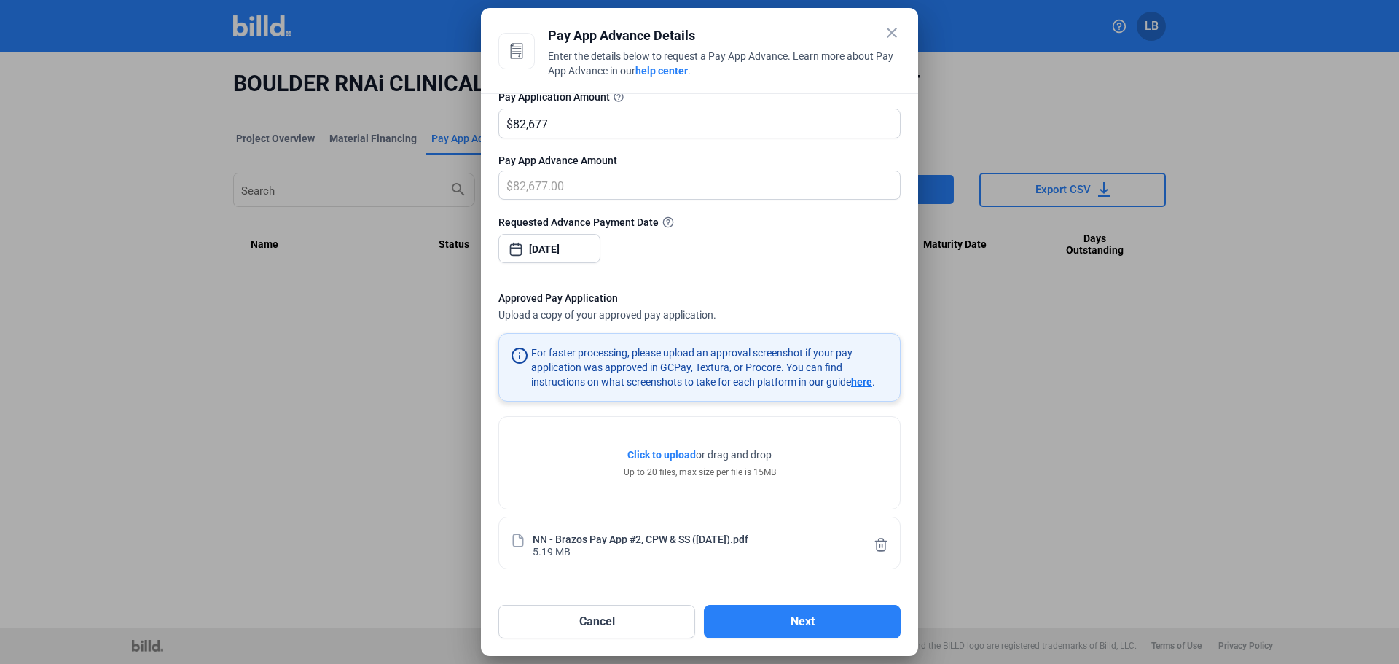
click at [608, 540] on div "NN - Brazos Pay App #2, CPW & SS ([DATE]).pdf" at bounding box center [641, 538] width 216 height 12
click at [750, 618] on button "Next" at bounding box center [802, 622] width 197 height 34
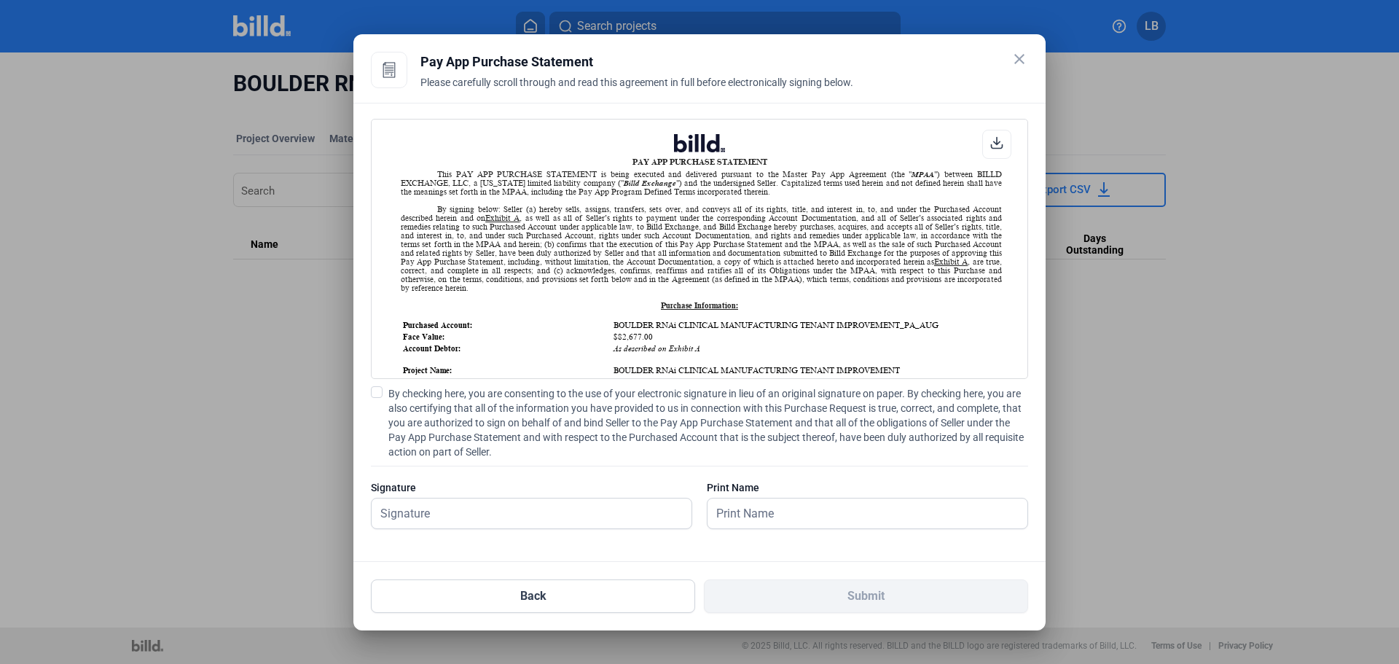
scroll to position [1, 0]
click at [377, 391] on span at bounding box center [377, 392] width 12 height 12
click at [0, 0] on input "By checking here, you are consenting to the use of your electronic signature in…" at bounding box center [0, 0] width 0 height 0
click at [389, 510] on input "text" at bounding box center [524, 513] width 304 height 30
type input "Leacia Brilliant"
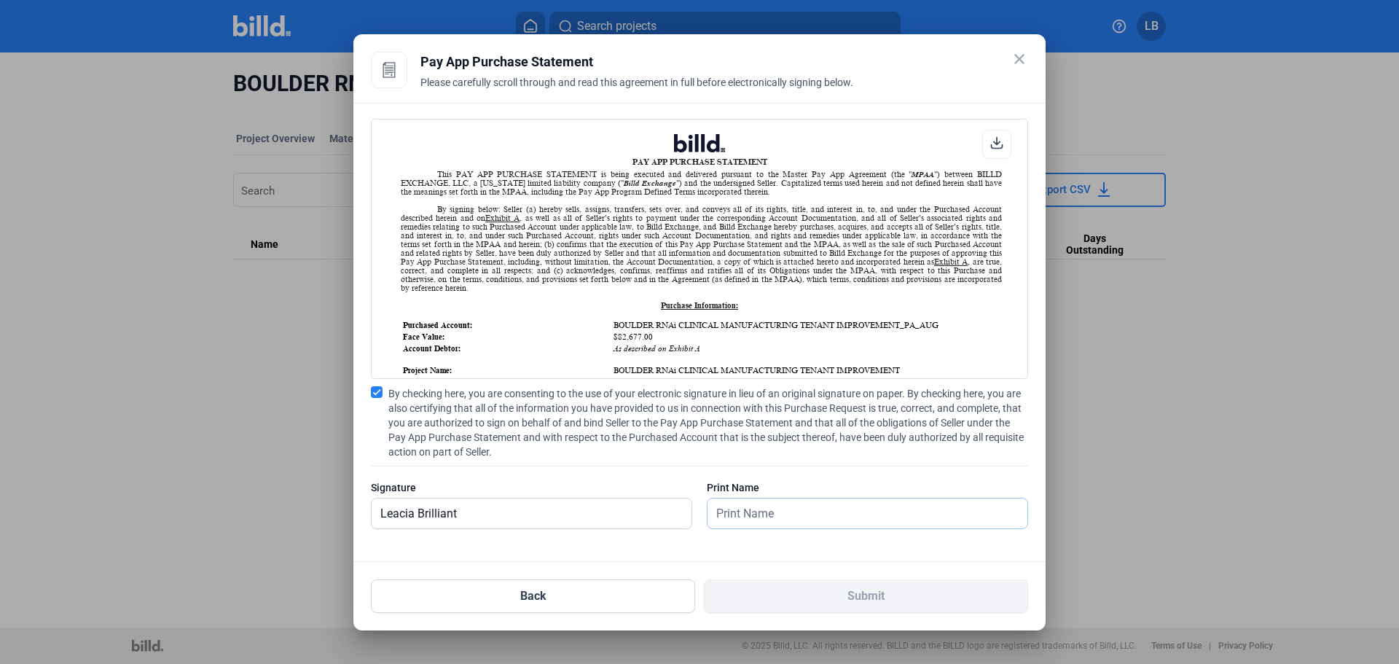
type input "Leacia Brilliant"
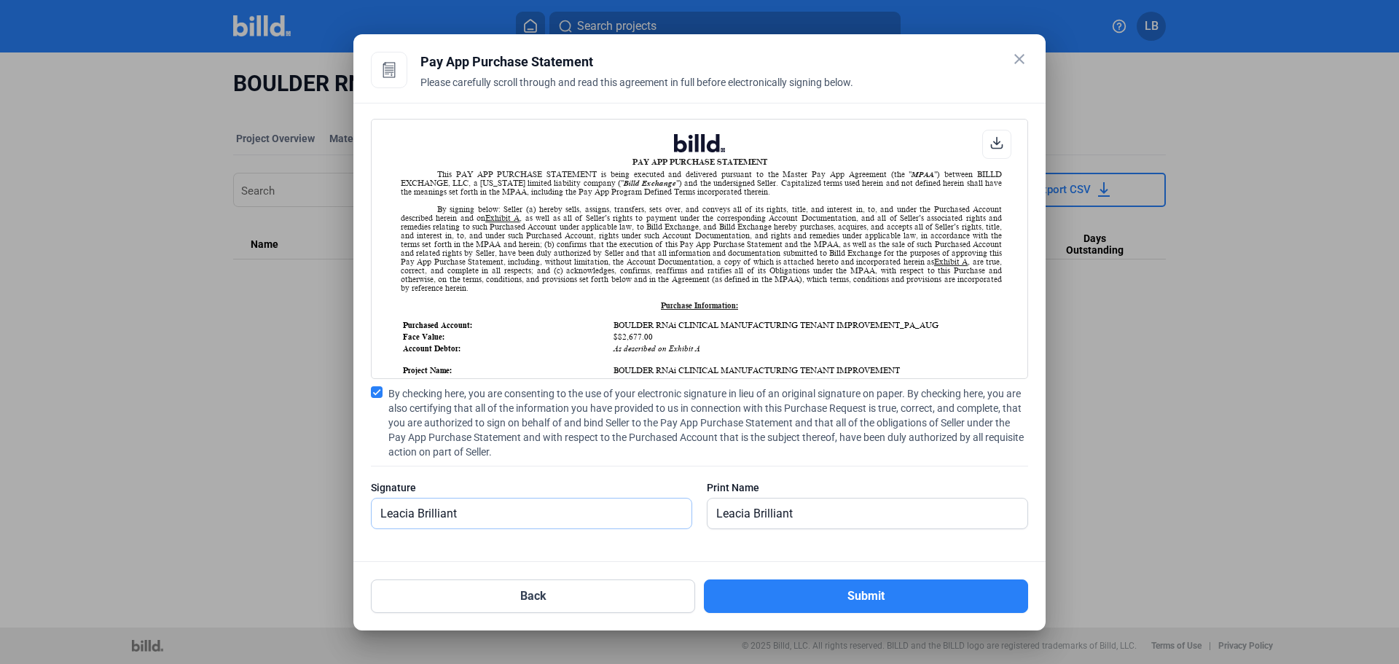
click at [419, 514] on input "Leacia Brilliant" at bounding box center [532, 513] width 320 height 30
type input "[PERSON_NAME] Brilliant"
click at [750, 511] on input "Leacia Brilliant" at bounding box center [867, 513] width 320 height 30
click at [753, 511] on input "Leacia Brilliant" at bounding box center [867, 513] width 320 height 30
type input "[PERSON_NAME] Brilliant"
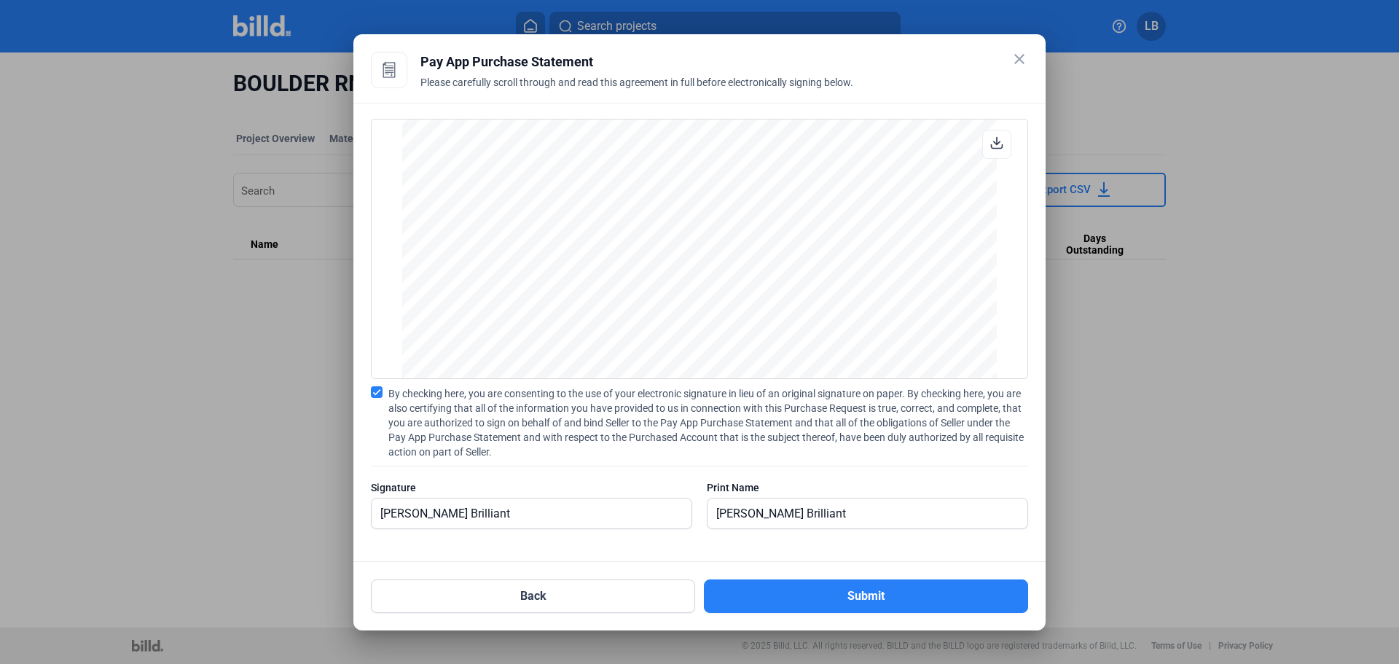
scroll to position [5661, 0]
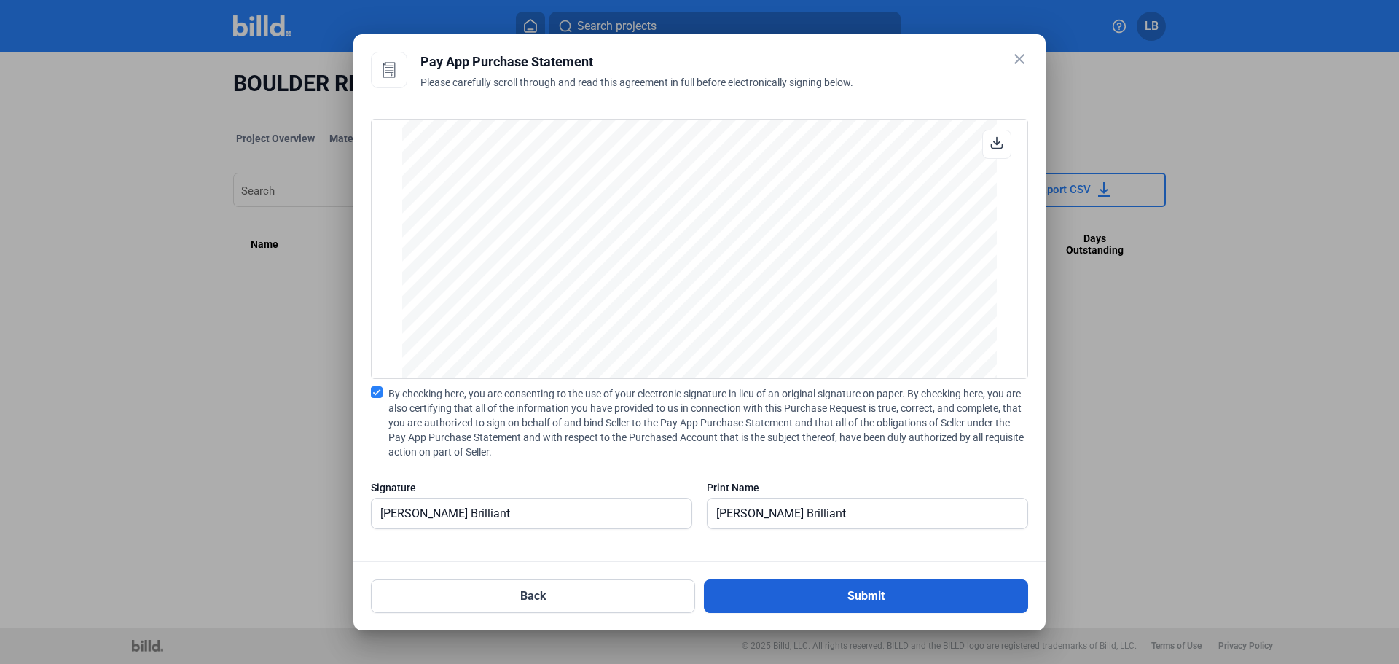
click at [804, 597] on button "Submit" at bounding box center [866, 596] width 324 height 34
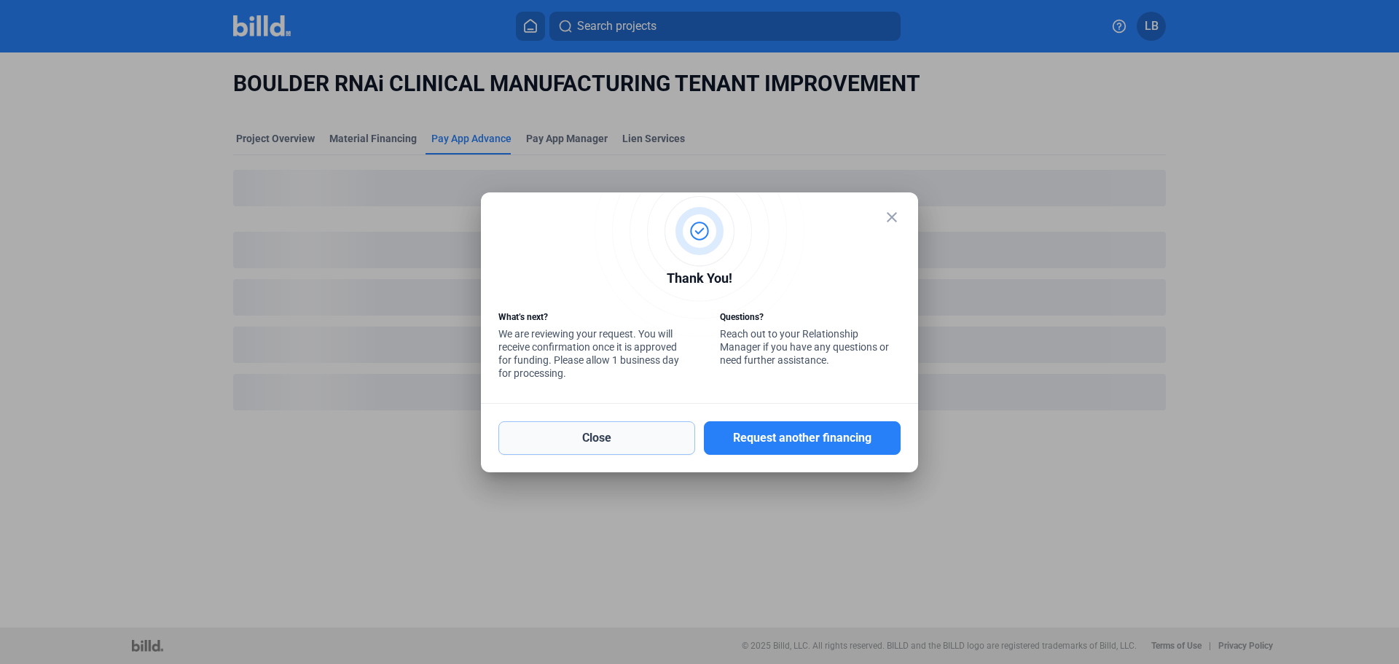
click at [573, 441] on button "Close" at bounding box center [596, 438] width 197 height 34
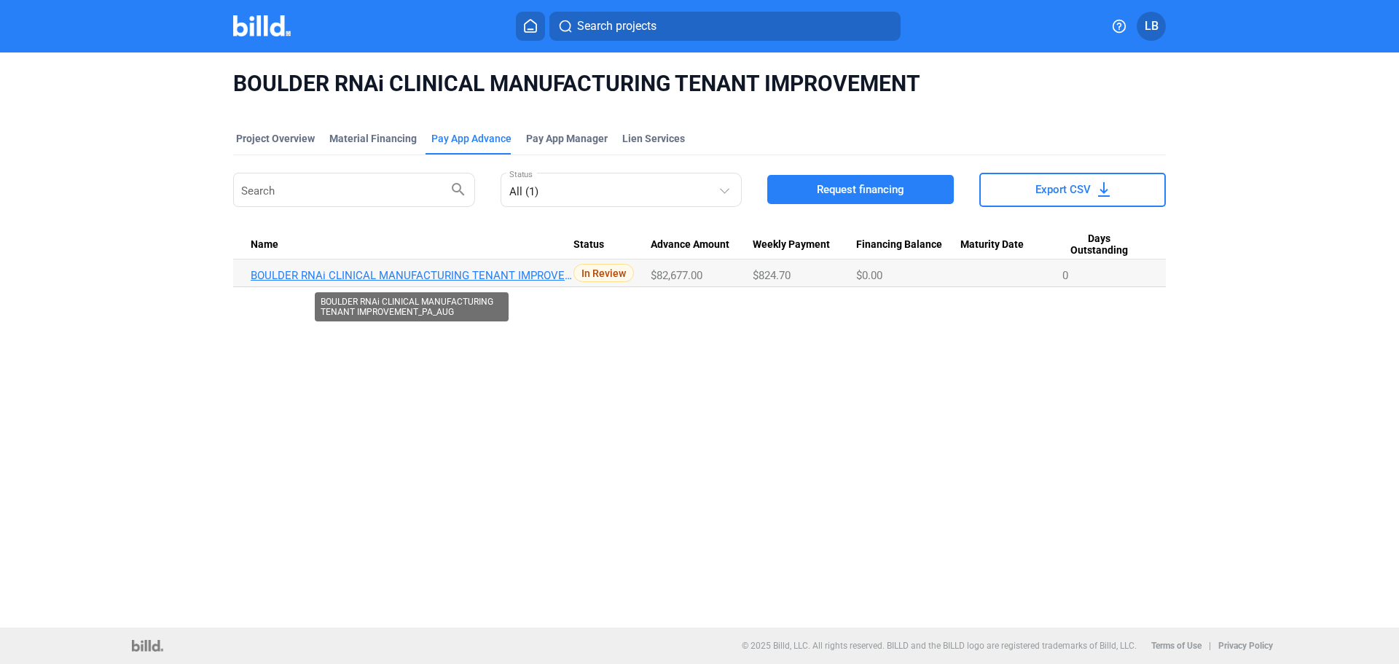
click at [299, 274] on link "BOULDER RNAi CLINICAL MANUFACTURING TENANT IMPROVEMENT_PA_AUG" at bounding box center [412, 275] width 323 height 13
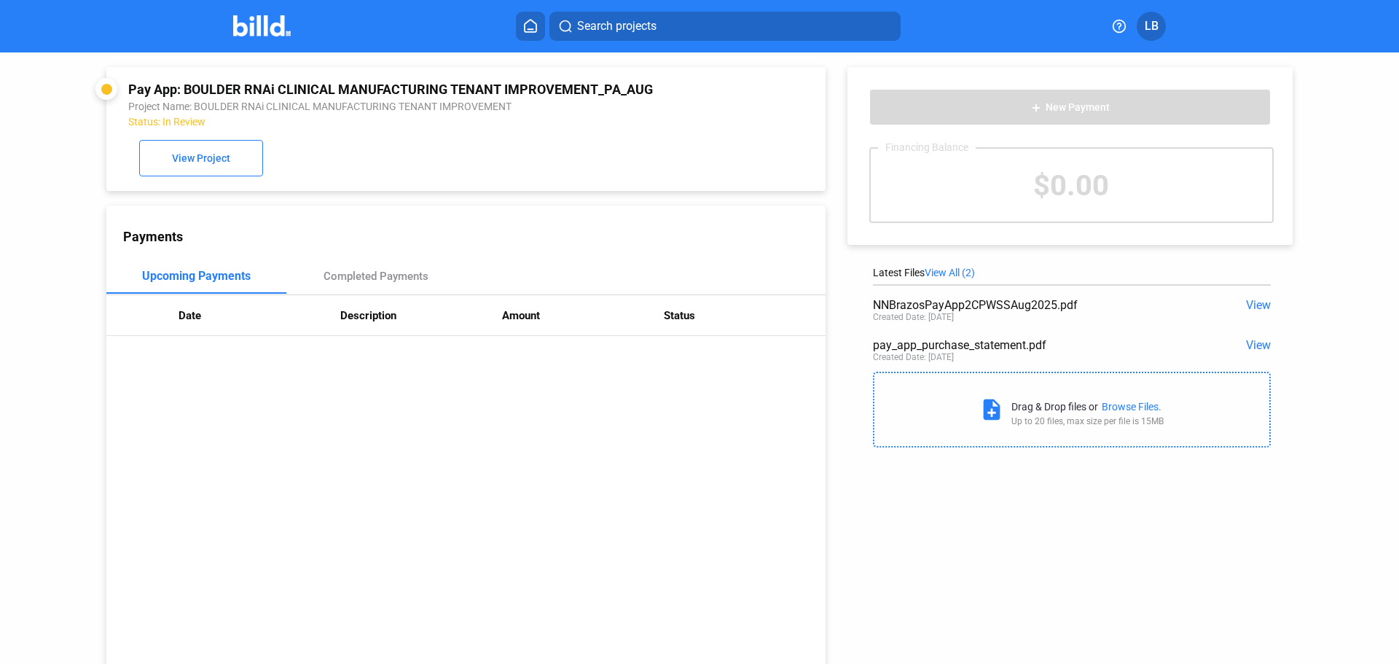
click at [1150, 25] on span "LB" at bounding box center [1152, 25] width 14 height 17
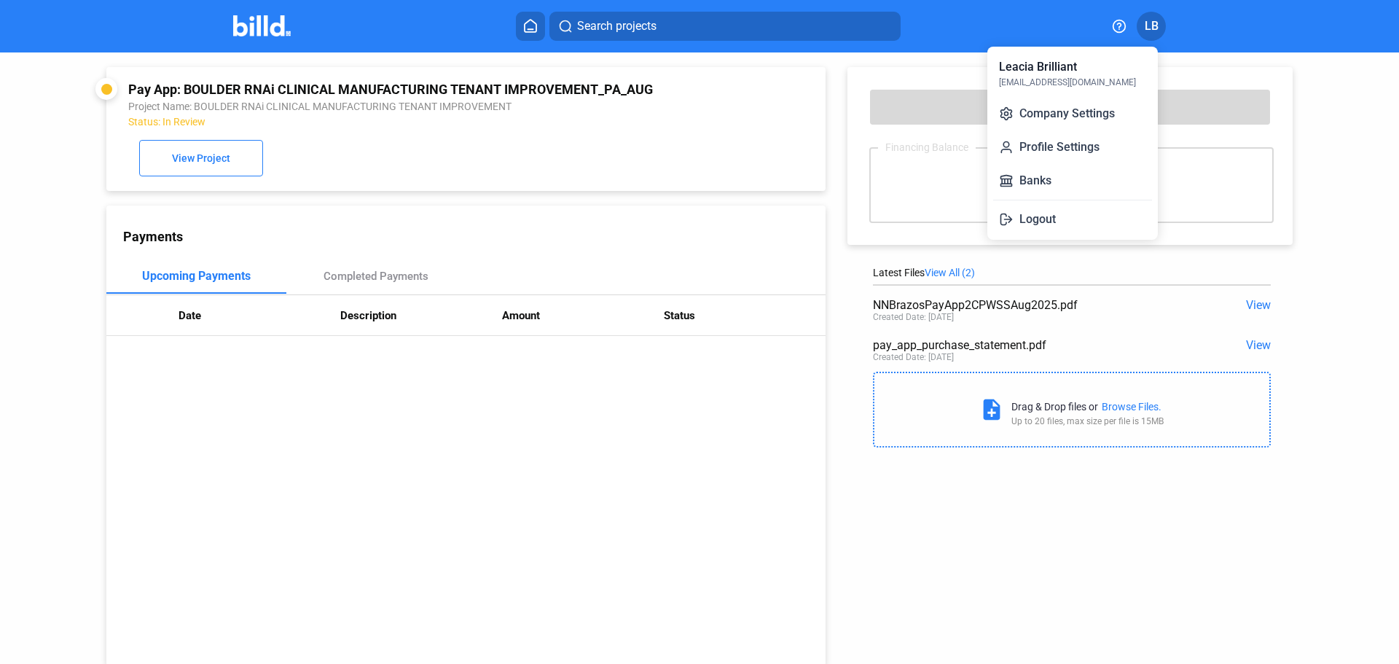
click at [1153, 26] on div at bounding box center [699, 332] width 1399 height 664
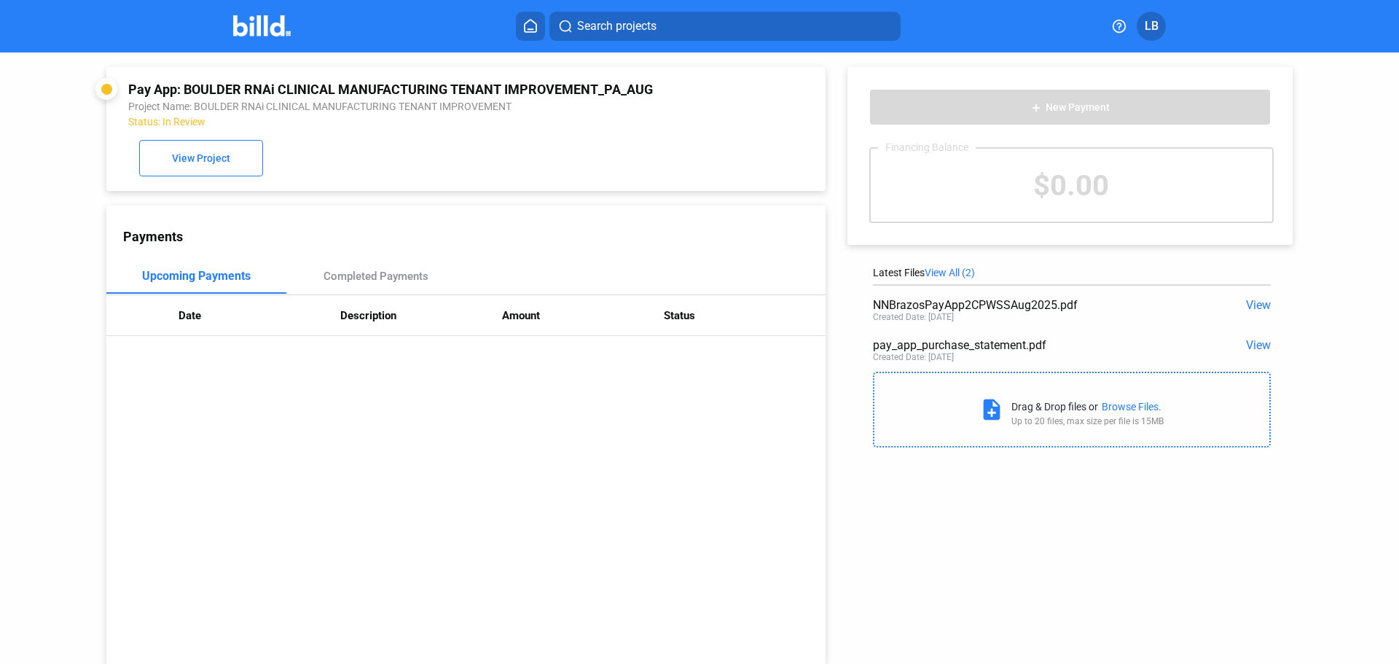
click at [248, 20] on img at bounding box center [262, 25] width 58 height 21
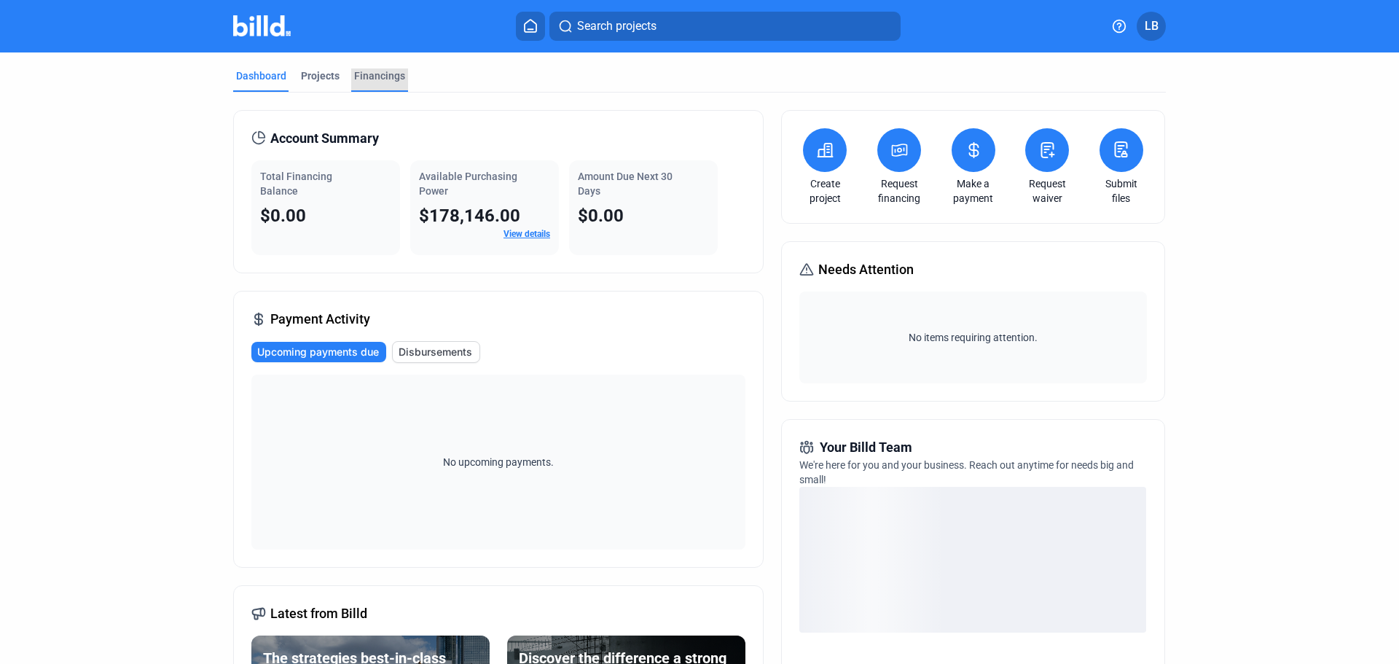
click at [372, 74] on div "Financings" at bounding box center [379, 75] width 51 height 15
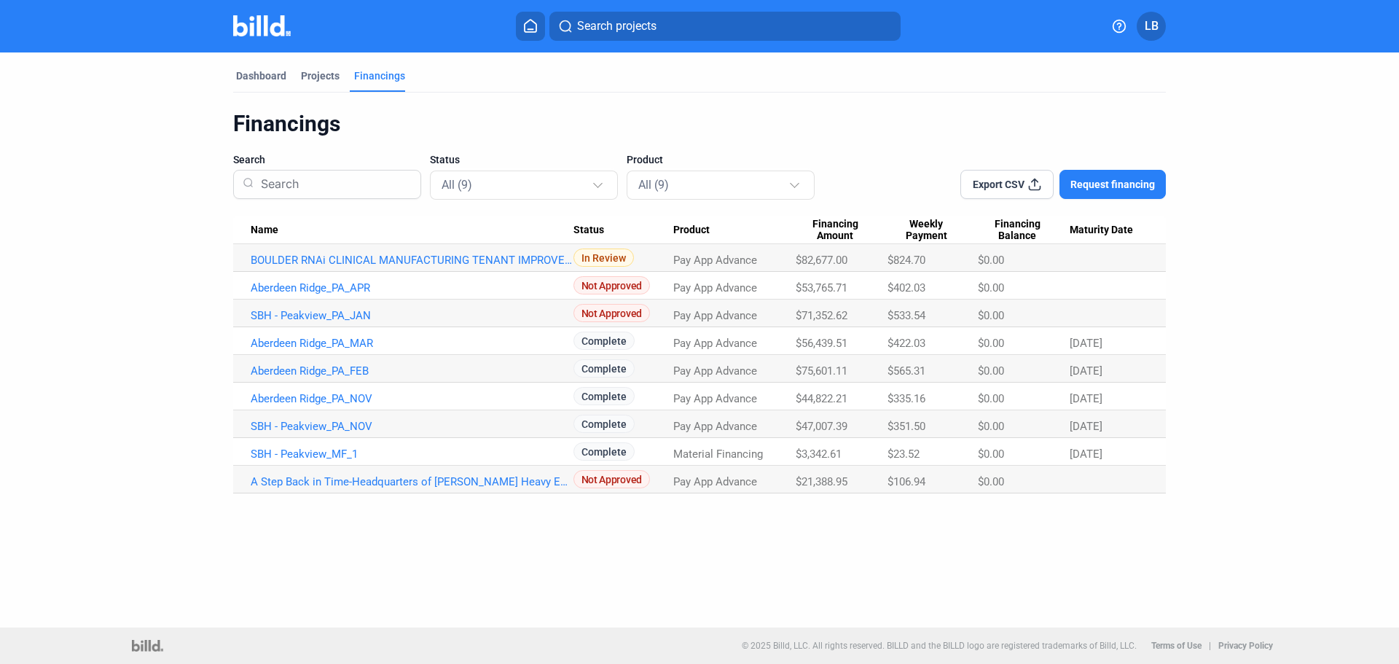
click at [1158, 24] on span "LB" at bounding box center [1152, 25] width 14 height 17
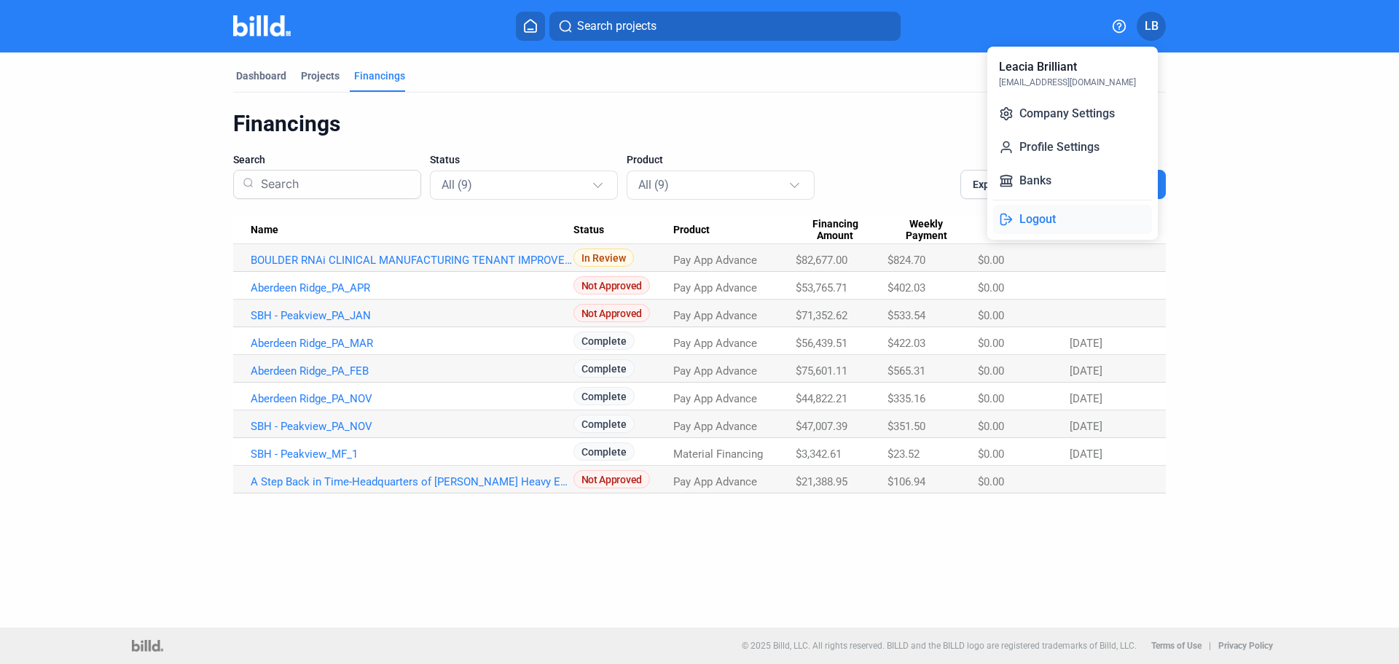
click at [1035, 217] on button "Logout" at bounding box center [1072, 219] width 159 height 29
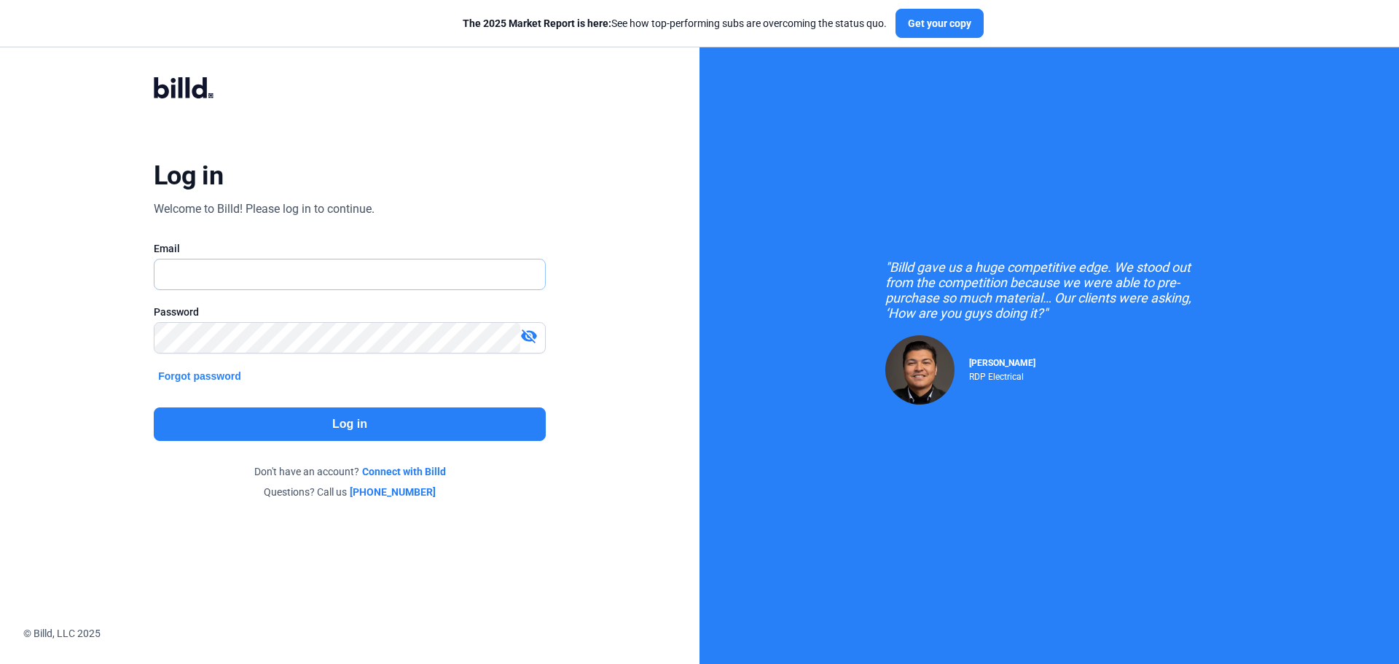
type input "[EMAIL_ADDRESS][DOMAIN_NAME]"
